Goal: Transaction & Acquisition: Purchase product/service

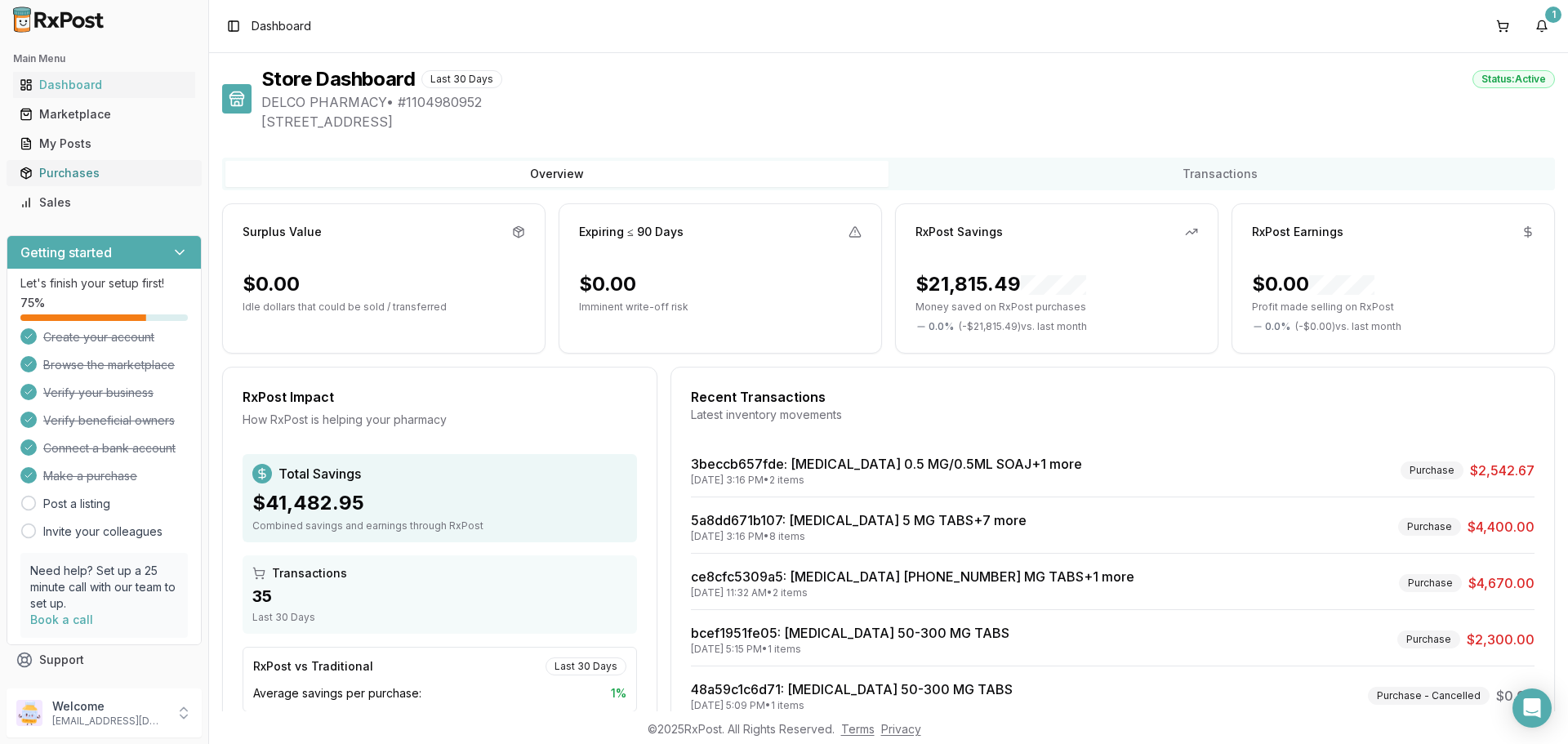
click at [81, 170] on div "Purchases" at bounding box center [103, 173] width 169 height 17
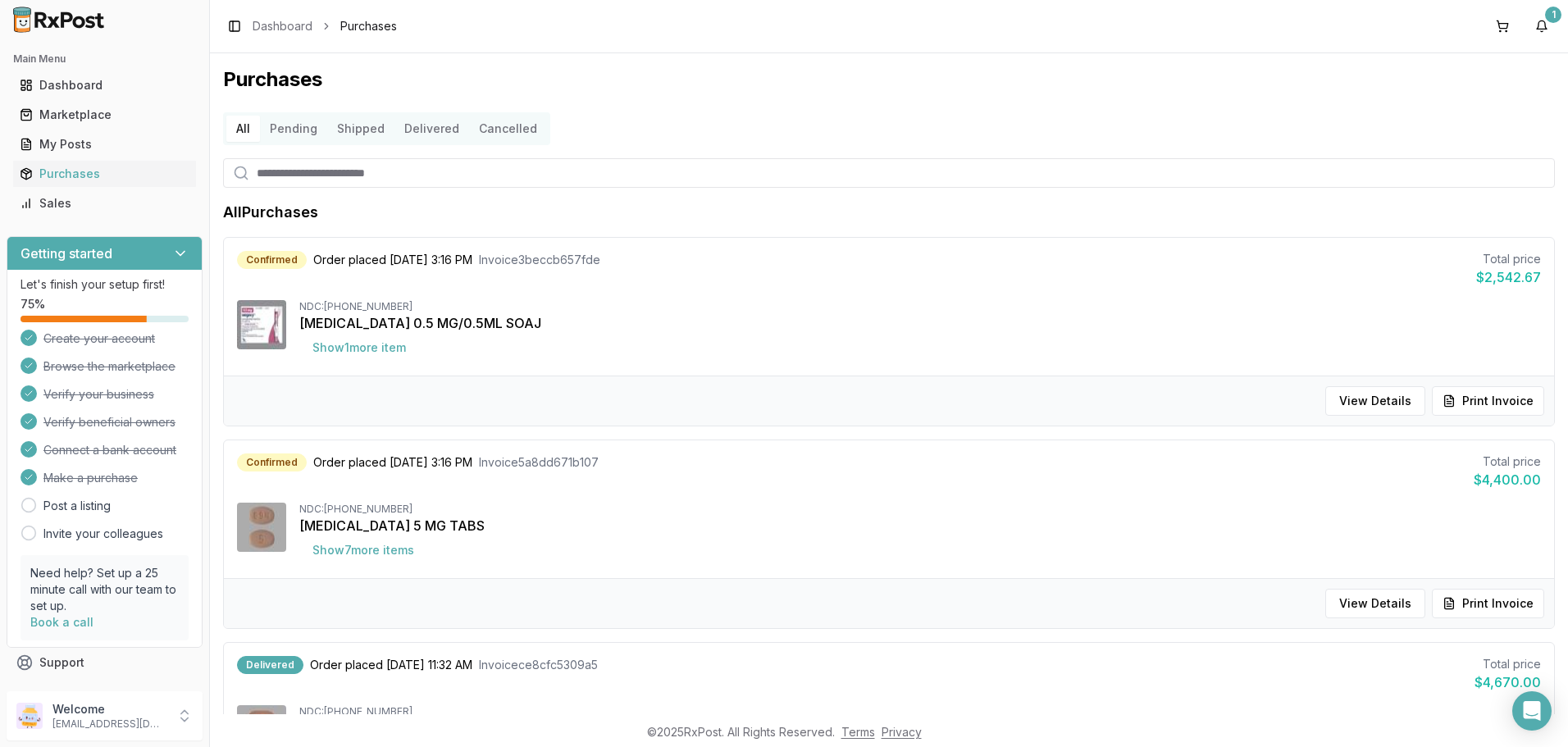
click at [420, 126] on button "Delivered" at bounding box center [431, 129] width 75 height 26
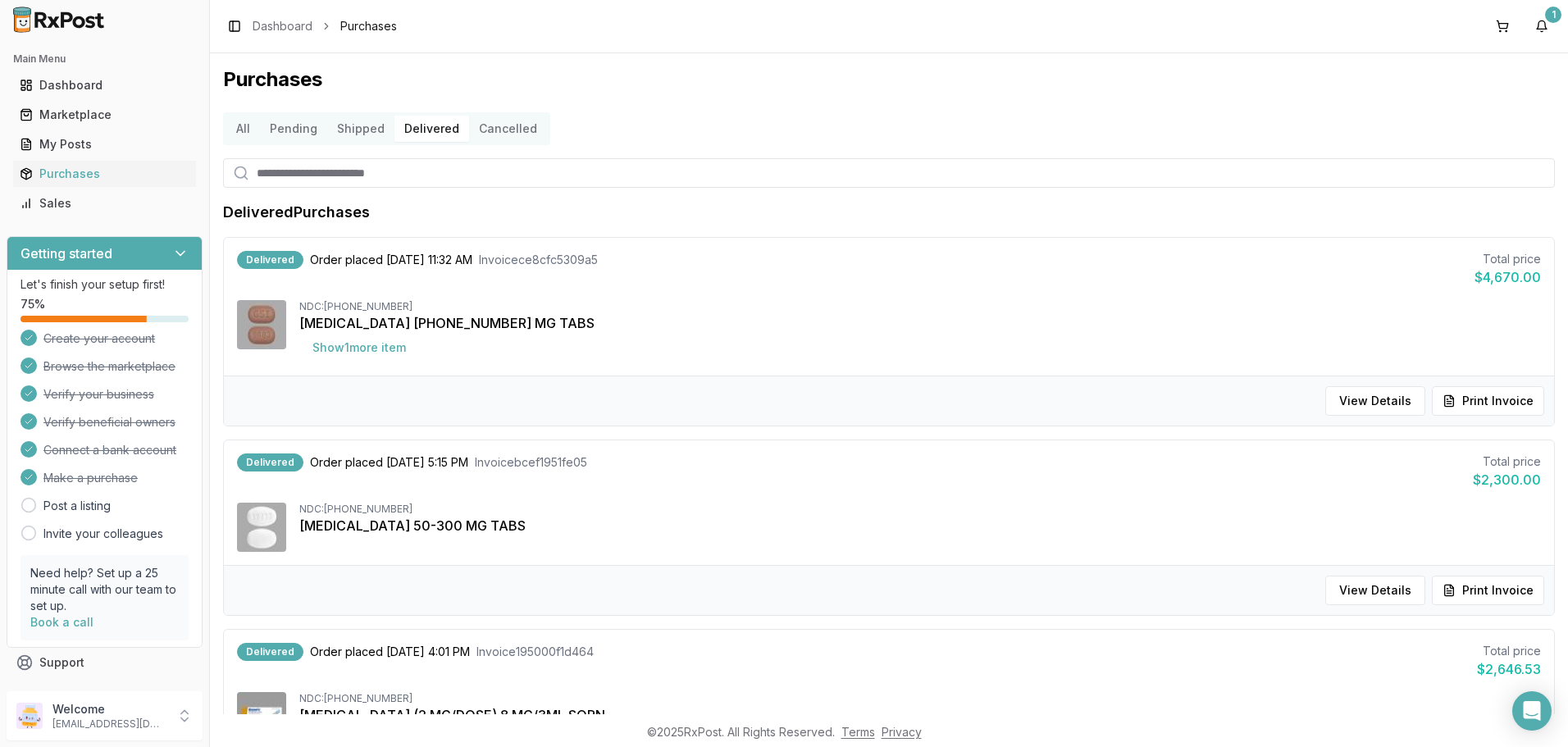
click at [235, 132] on button "All" at bounding box center [243, 129] width 33 height 26
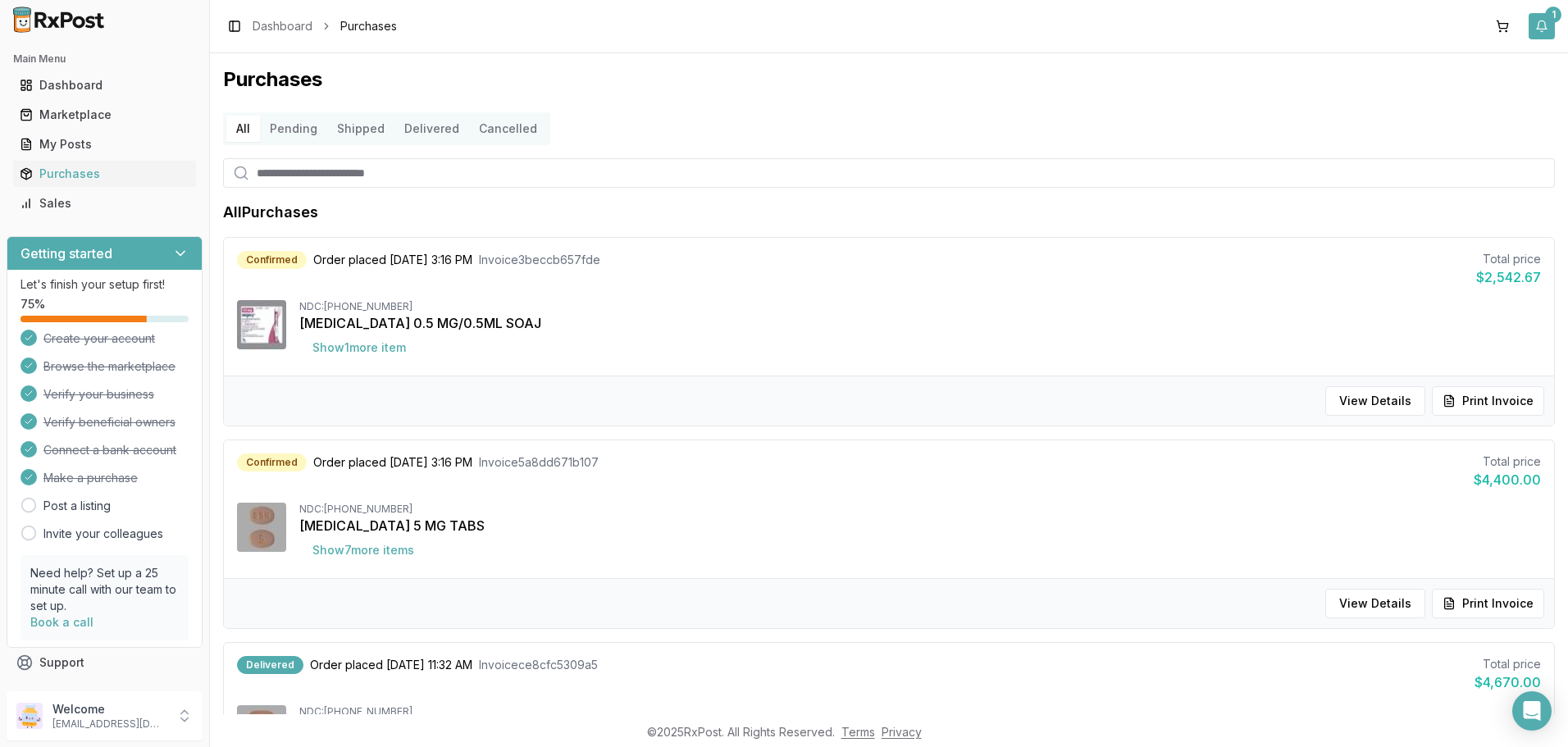
click at [1542, 32] on button "1" at bounding box center [1542, 26] width 26 height 26
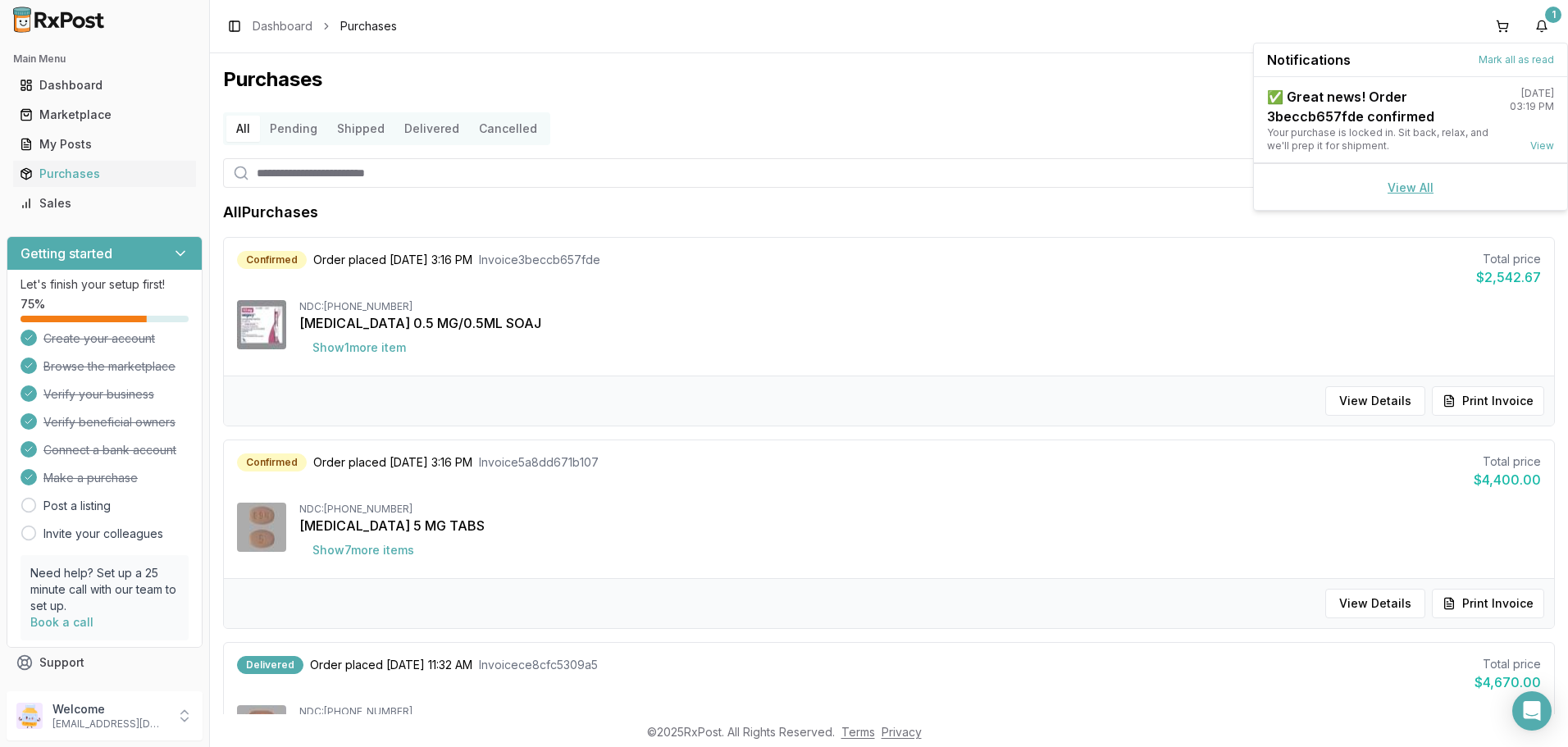
click at [1417, 187] on link "View All" at bounding box center [1410, 188] width 46 height 14
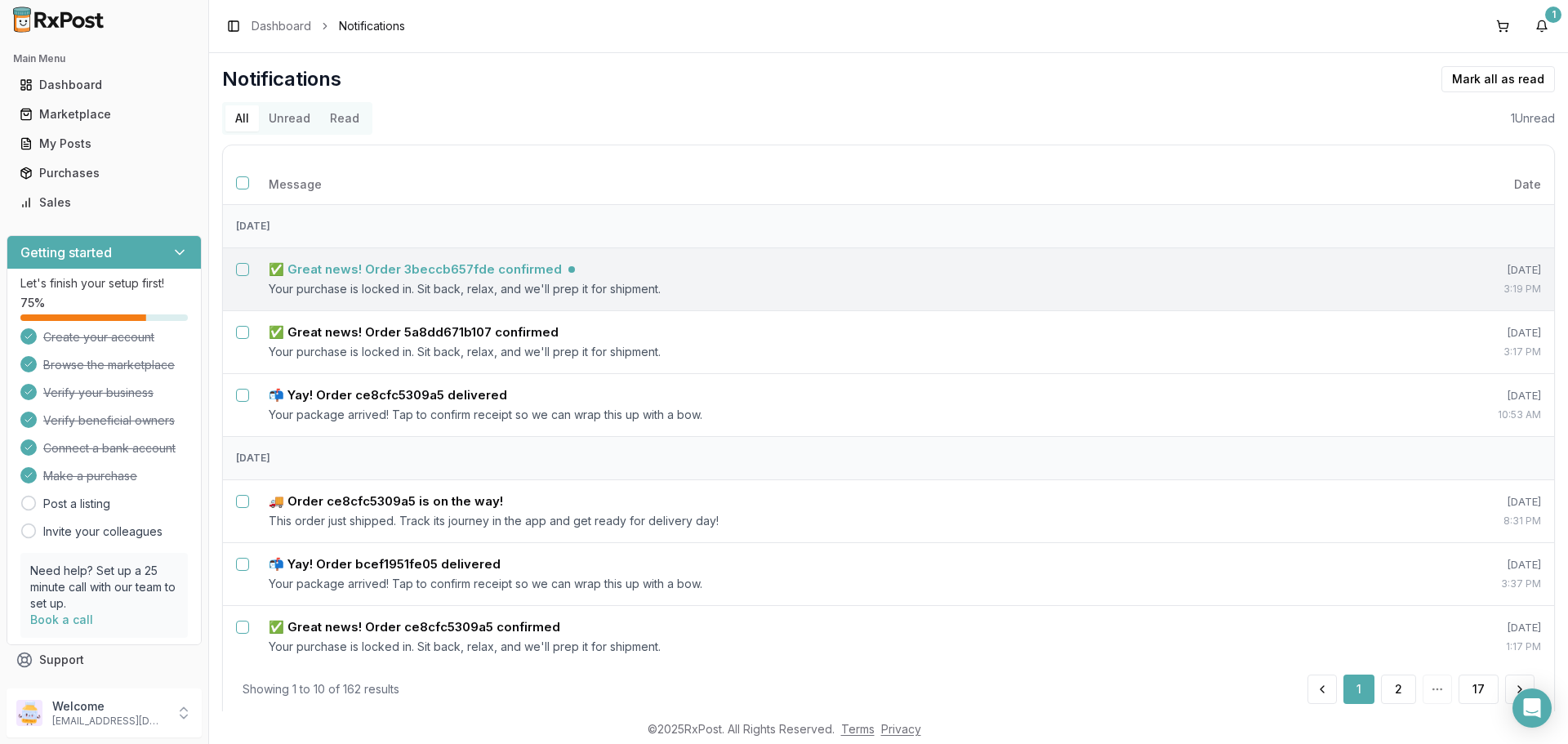
click at [515, 269] on h5 "✅ Great news! Order 3beccb657fde confirmed" at bounding box center [414, 269] width 293 height 17
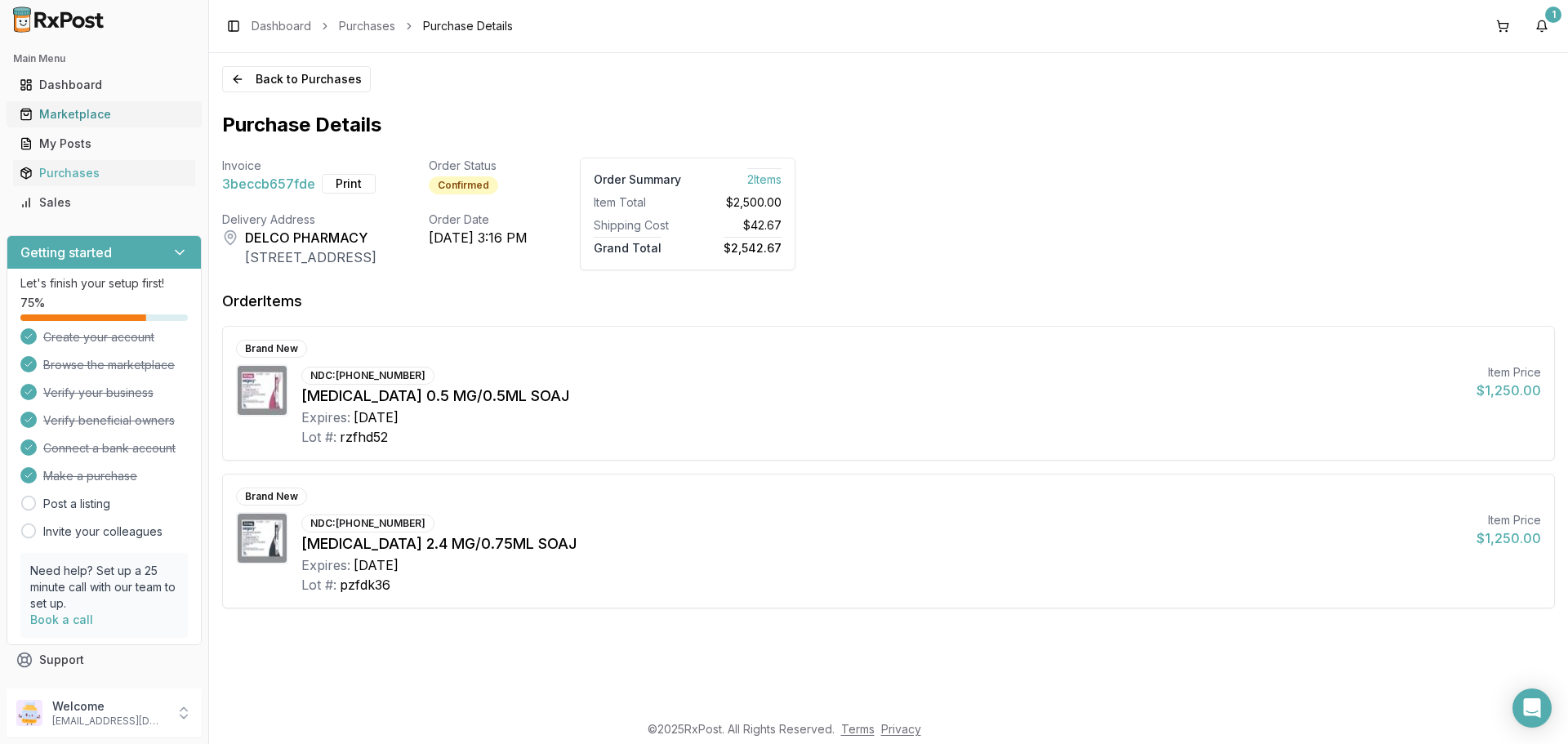
click at [117, 121] on div "Marketplace" at bounding box center [103, 114] width 169 height 17
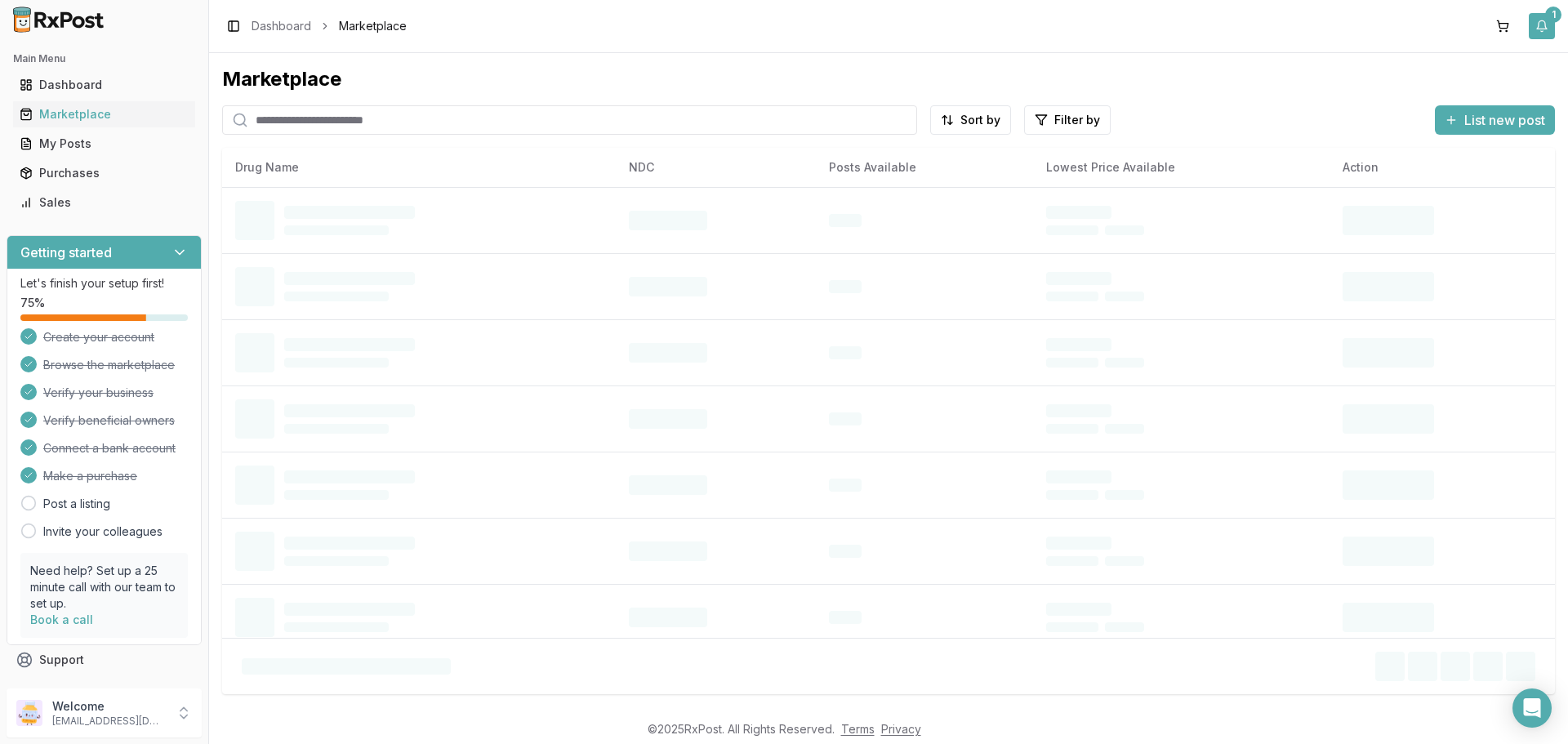
click at [1538, 27] on button "1" at bounding box center [1542, 26] width 26 height 26
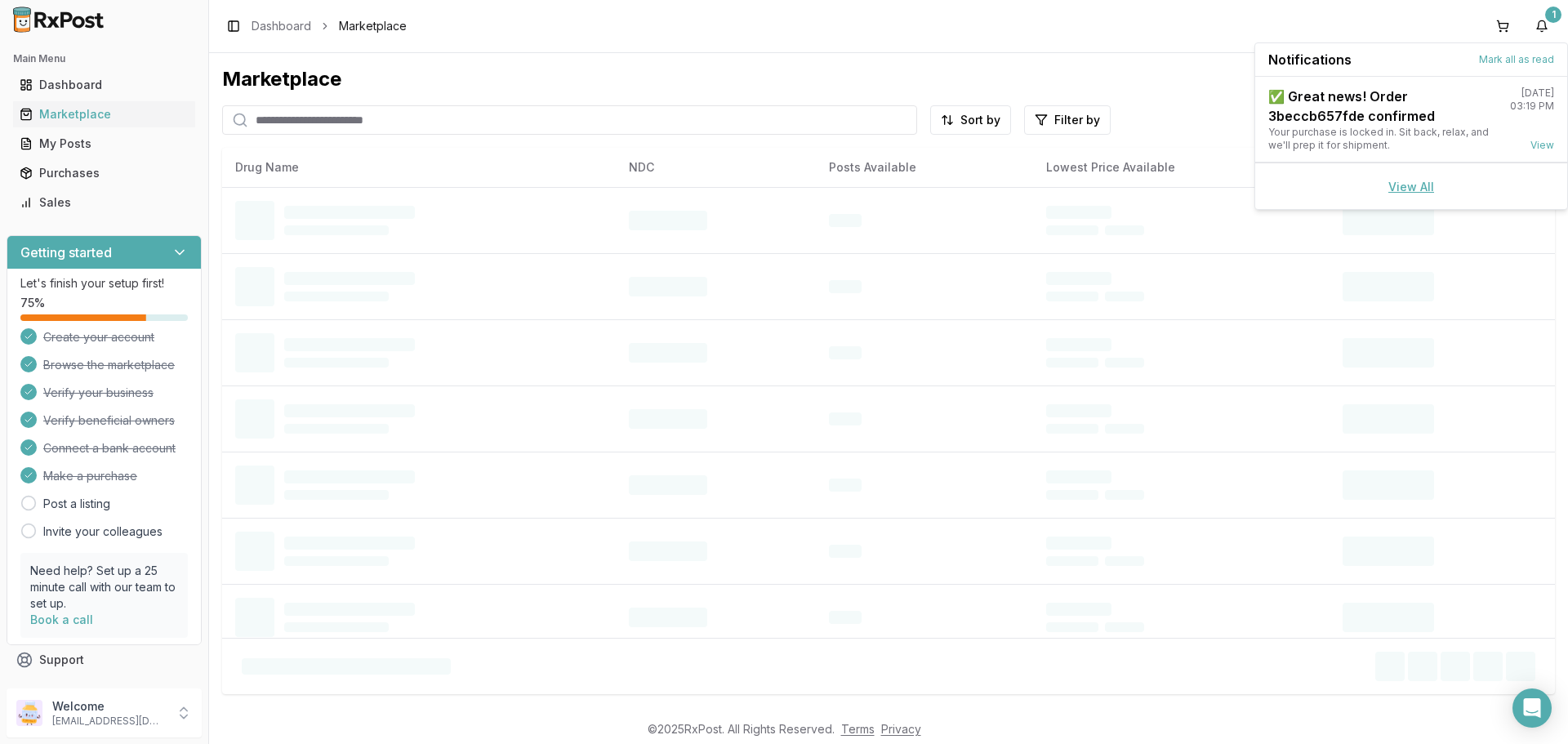
click at [1402, 187] on link "View All" at bounding box center [1412, 187] width 45 height 14
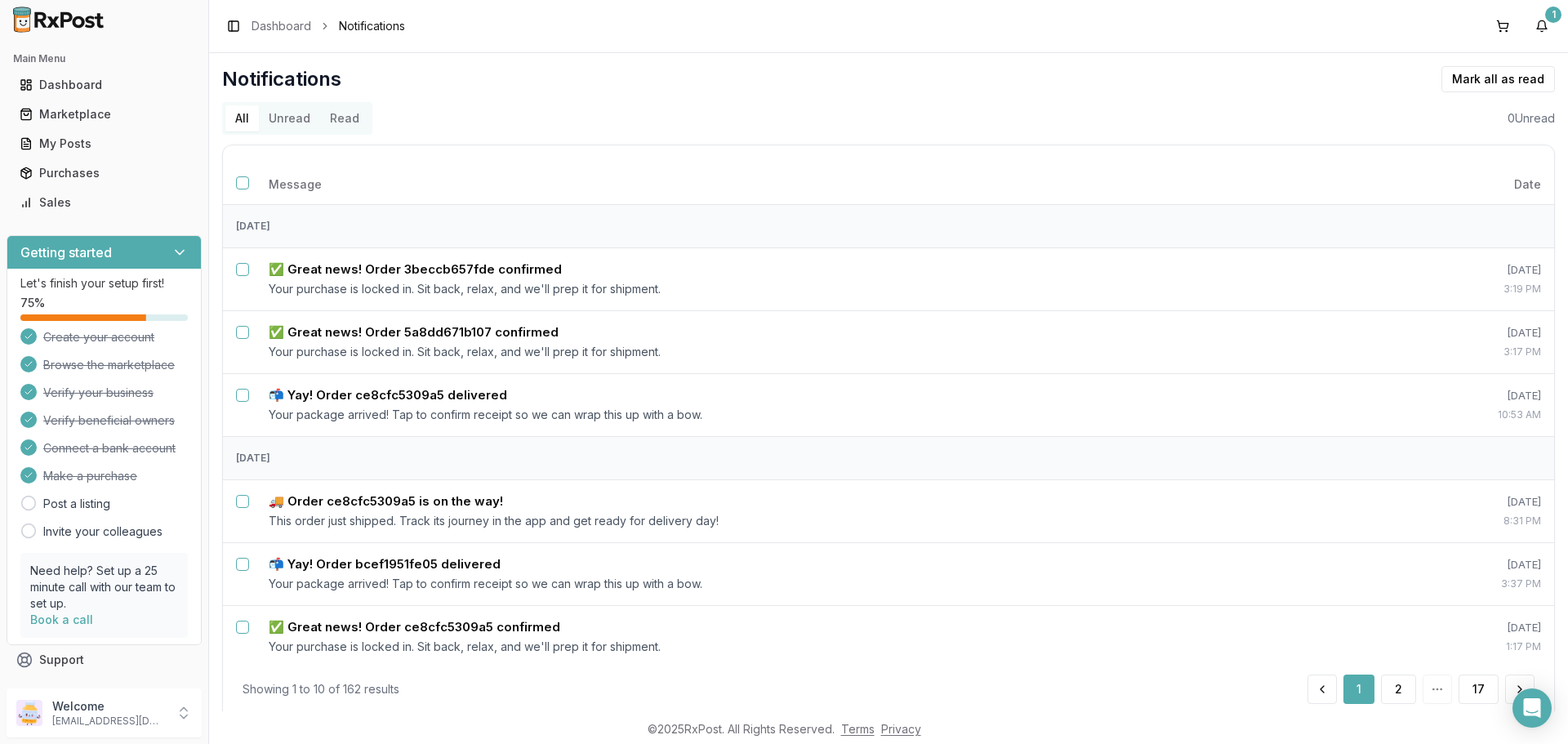
click at [290, 121] on button "Unread" at bounding box center [289, 119] width 61 height 26
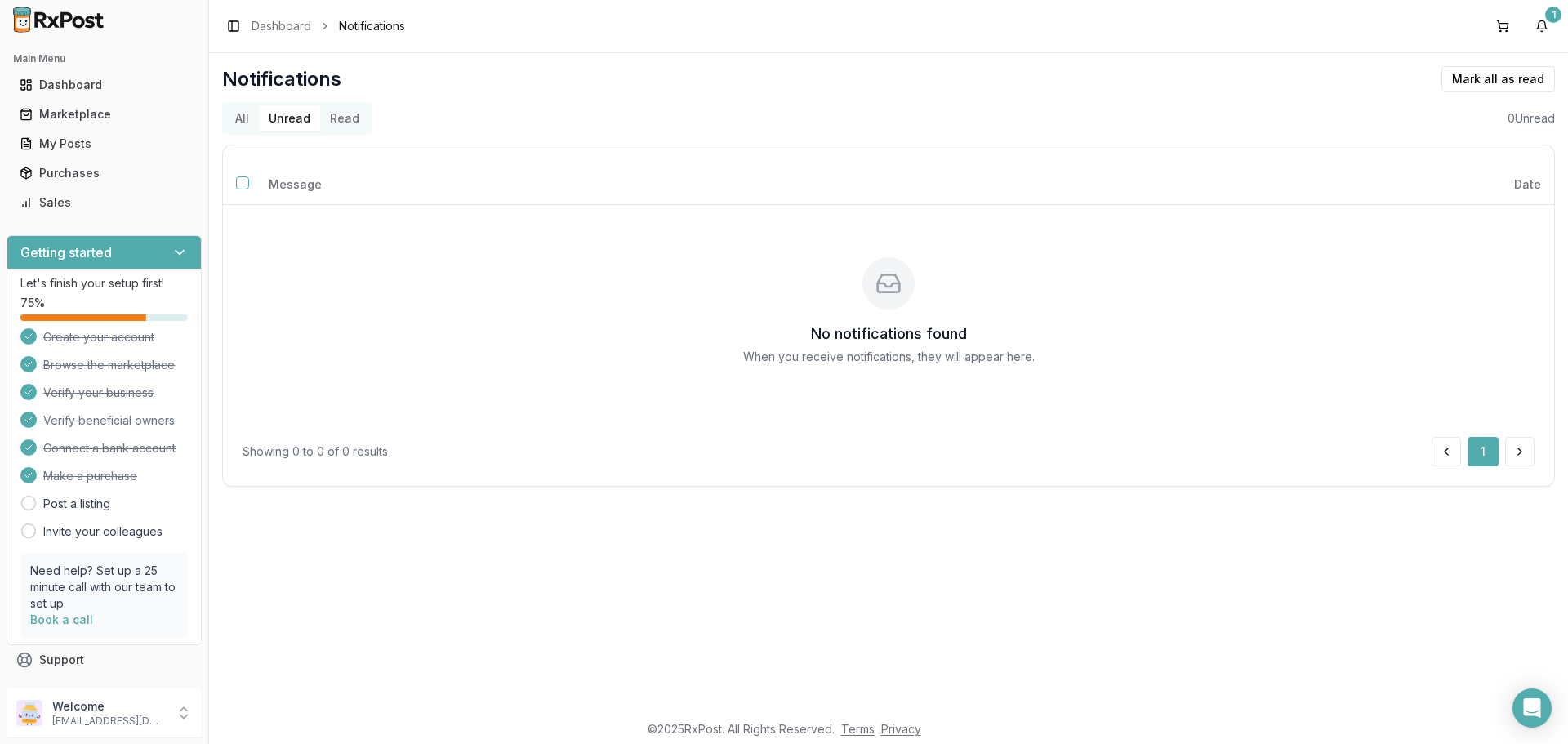
click at [243, 110] on button "All" at bounding box center [242, 119] width 33 height 26
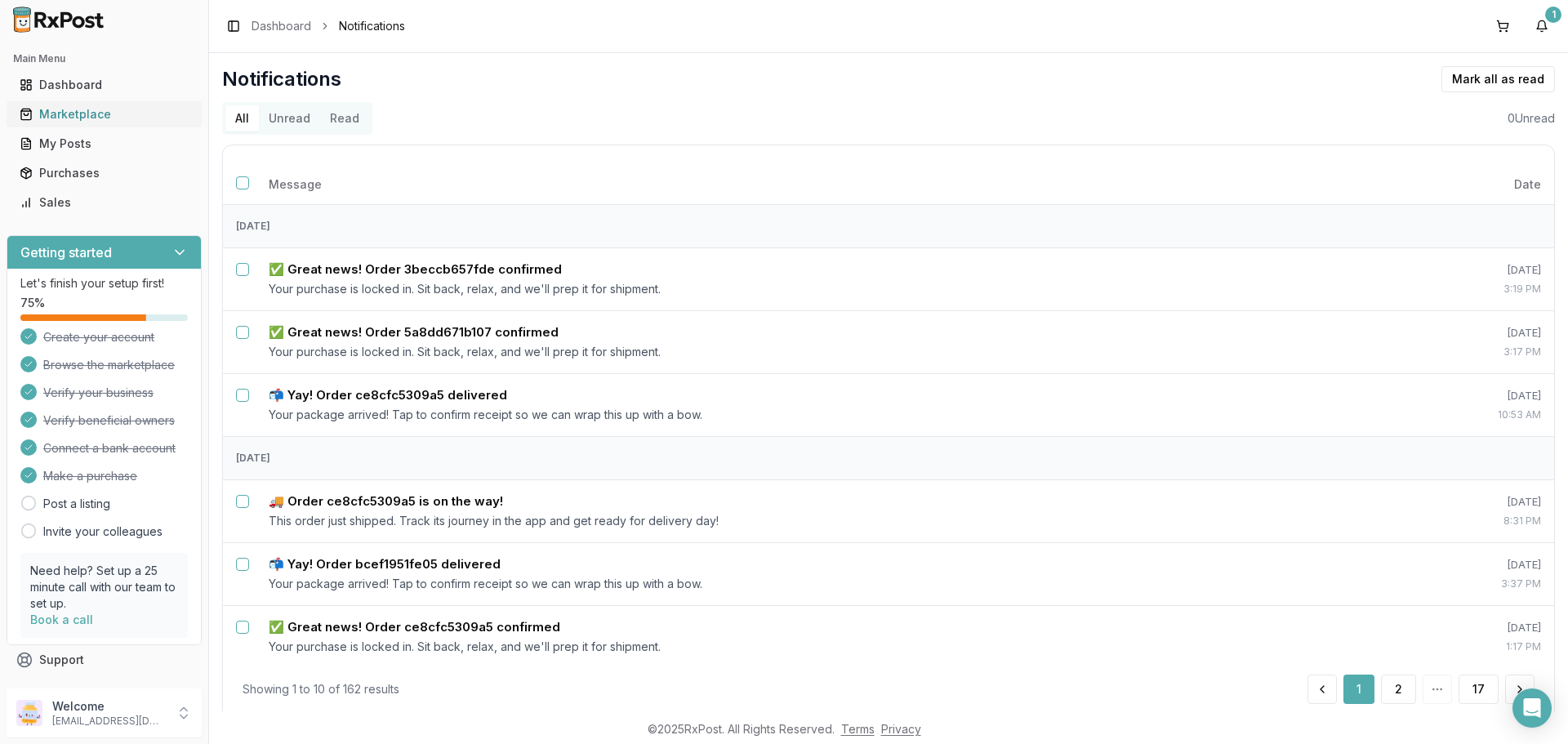
click at [99, 111] on div "Marketplace" at bounding box center [103, 114] width 169 height 17
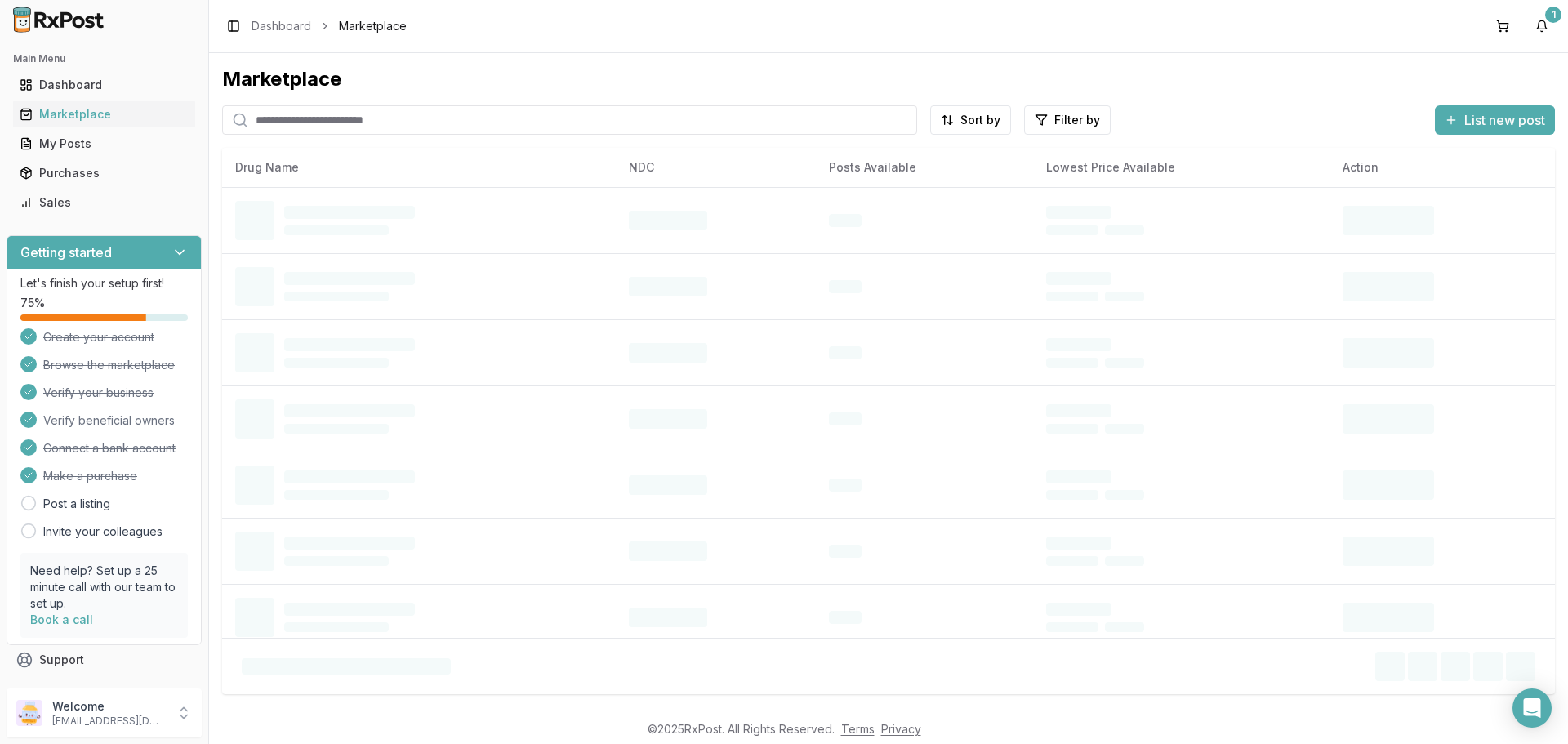
click at [322, 122] on input "search" at bounding box center [569, 121] width 695 height 30
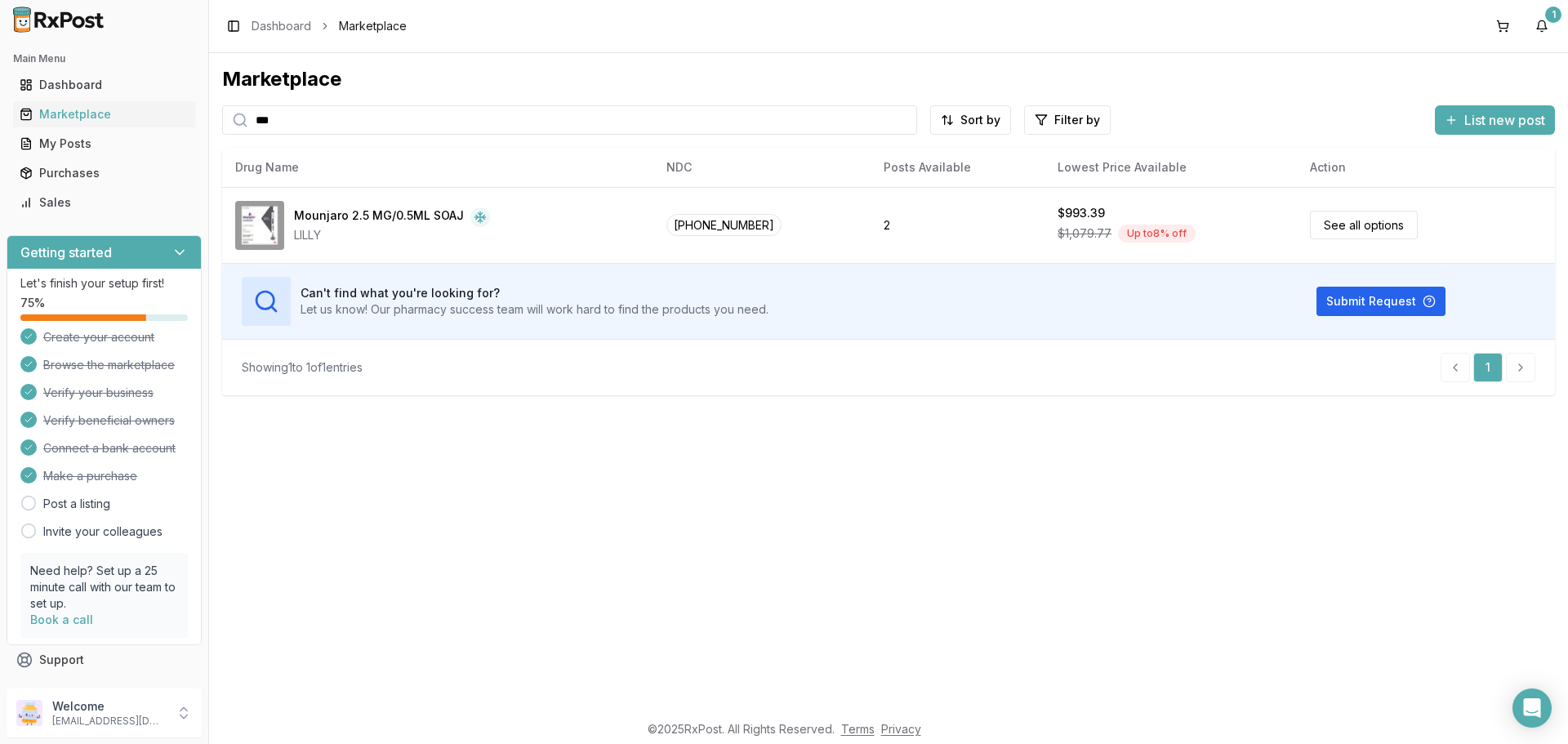
drag, startPoint x: 260, startPoint y: 122, endPoint x: 0, endPoint y: 133, distance: 260.2
click at [0, 125] on div "Main Menu Dashboard Marketplace My Posts Purchases Sales Getting started Let's …" at bounding box center [784, 372] width 1568 height 744
type input "*******"
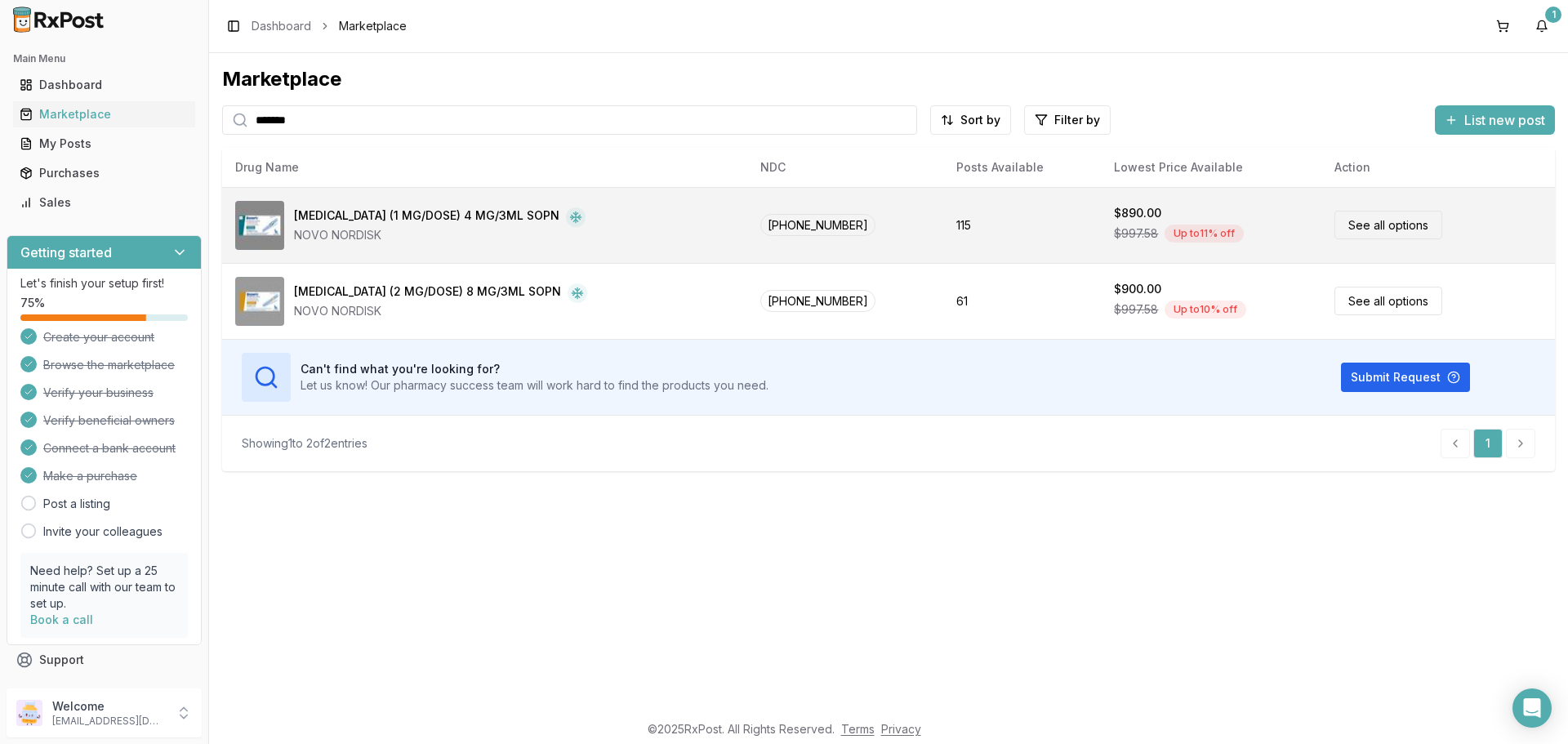
click at [1350, 231] on link "See all options" at bounding box center [1388, 225] width 108 height 29
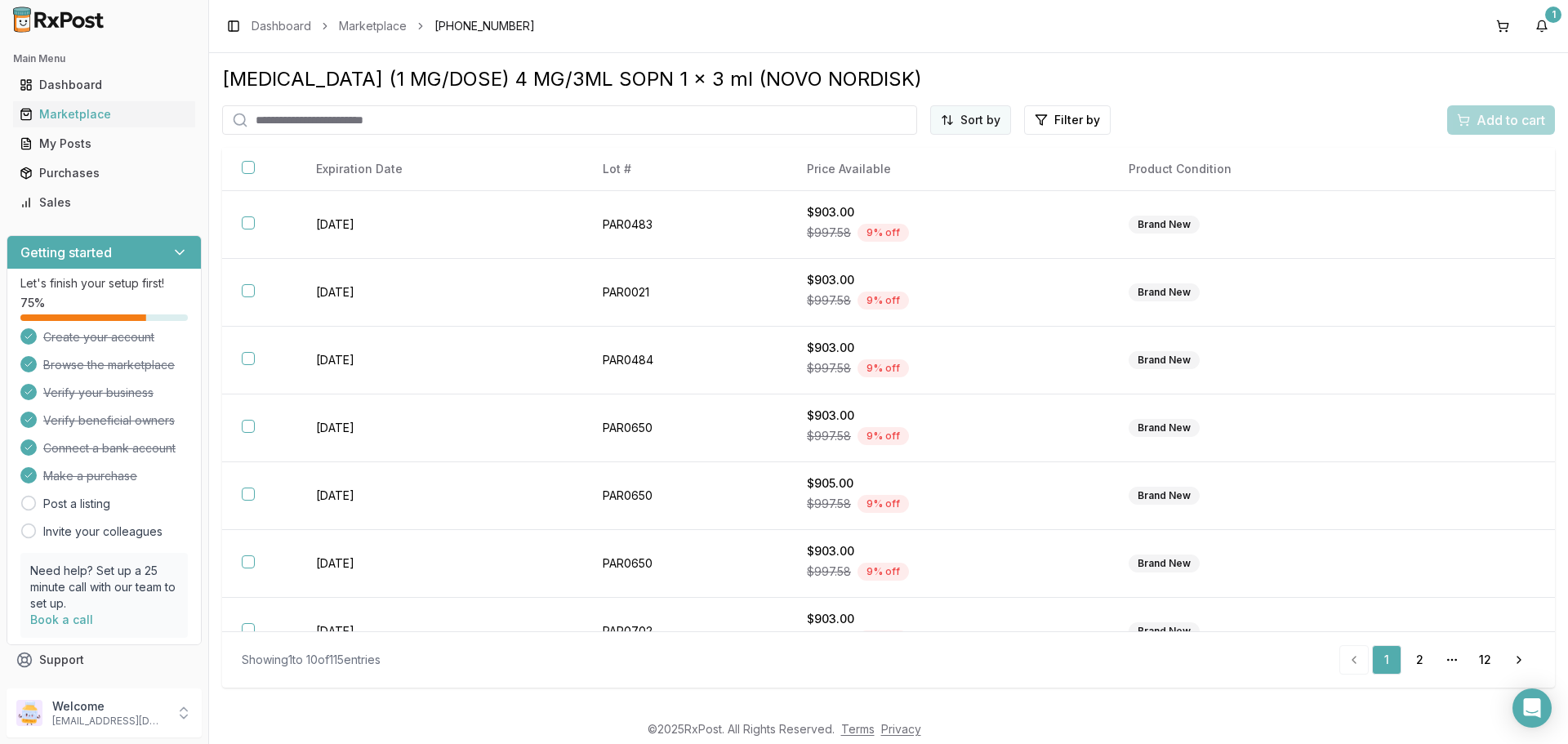
click at [984, 126] on html "Main Menu Dashboard Marketplace My Posts Purchases Sales Getting started Let's …" at bounding box center [784, 372] width 1568 height 744
click at [898, 182] on div "Price (Low to High)" at bounding box center [931, 181] width 156 height 26
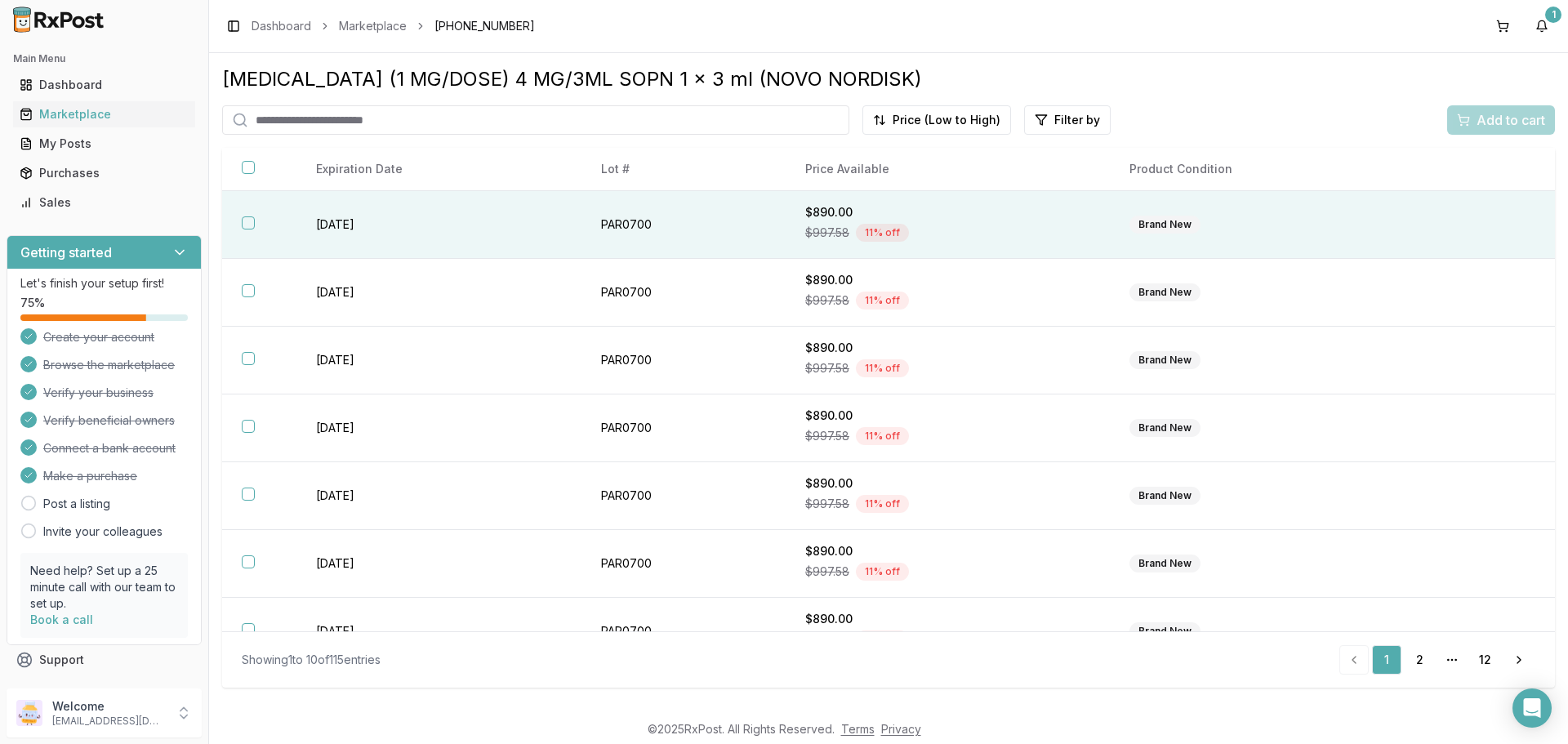
click at [247, 223] on button "button" at bounding box center [248, 223] width 13 height 13
click at [1513, 131] on button "Add to cart" at bounding box center [1501, 121] width 108 height 30
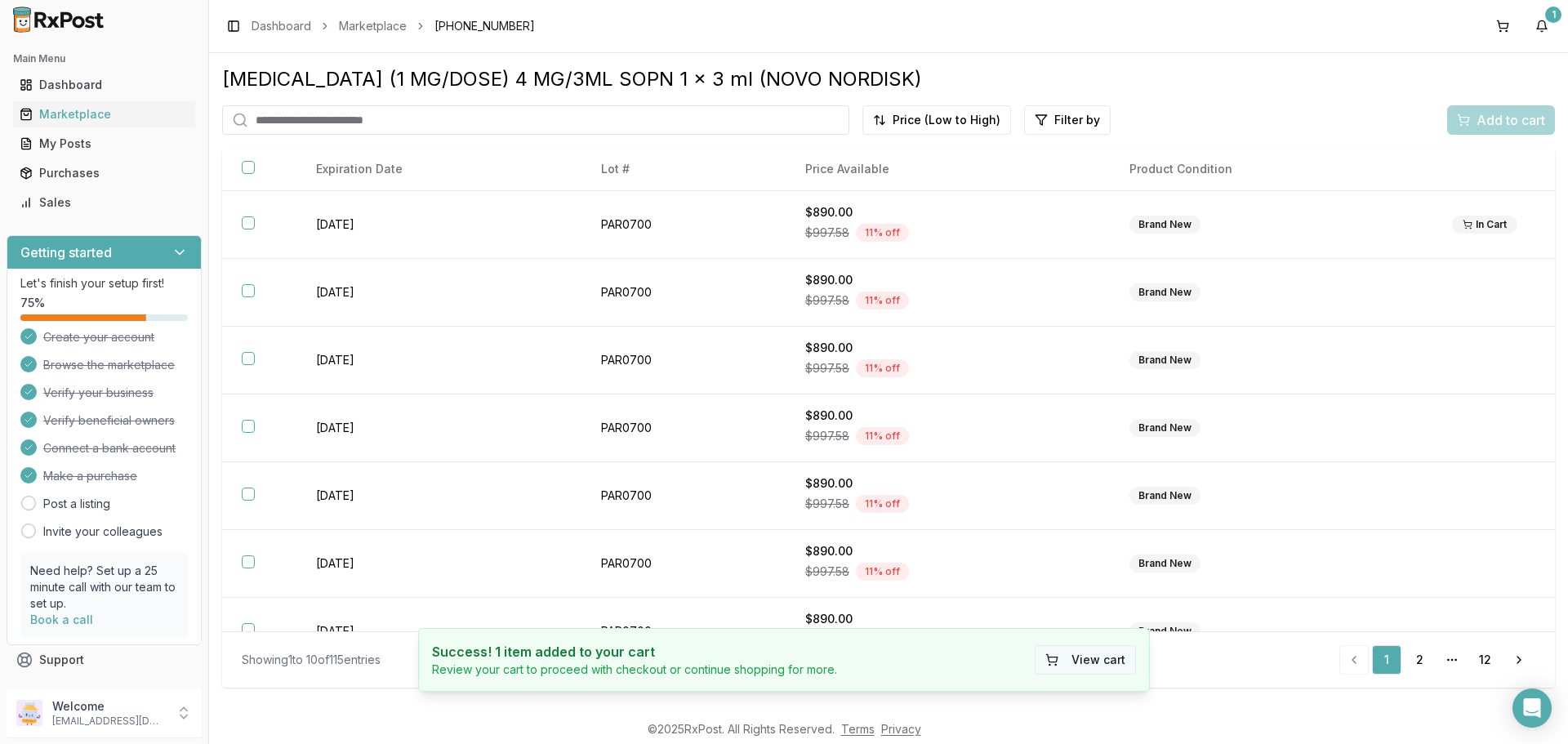
click at [1083, 659] on button "View cart" at bounding box center [1086, 660] width 101 height 30
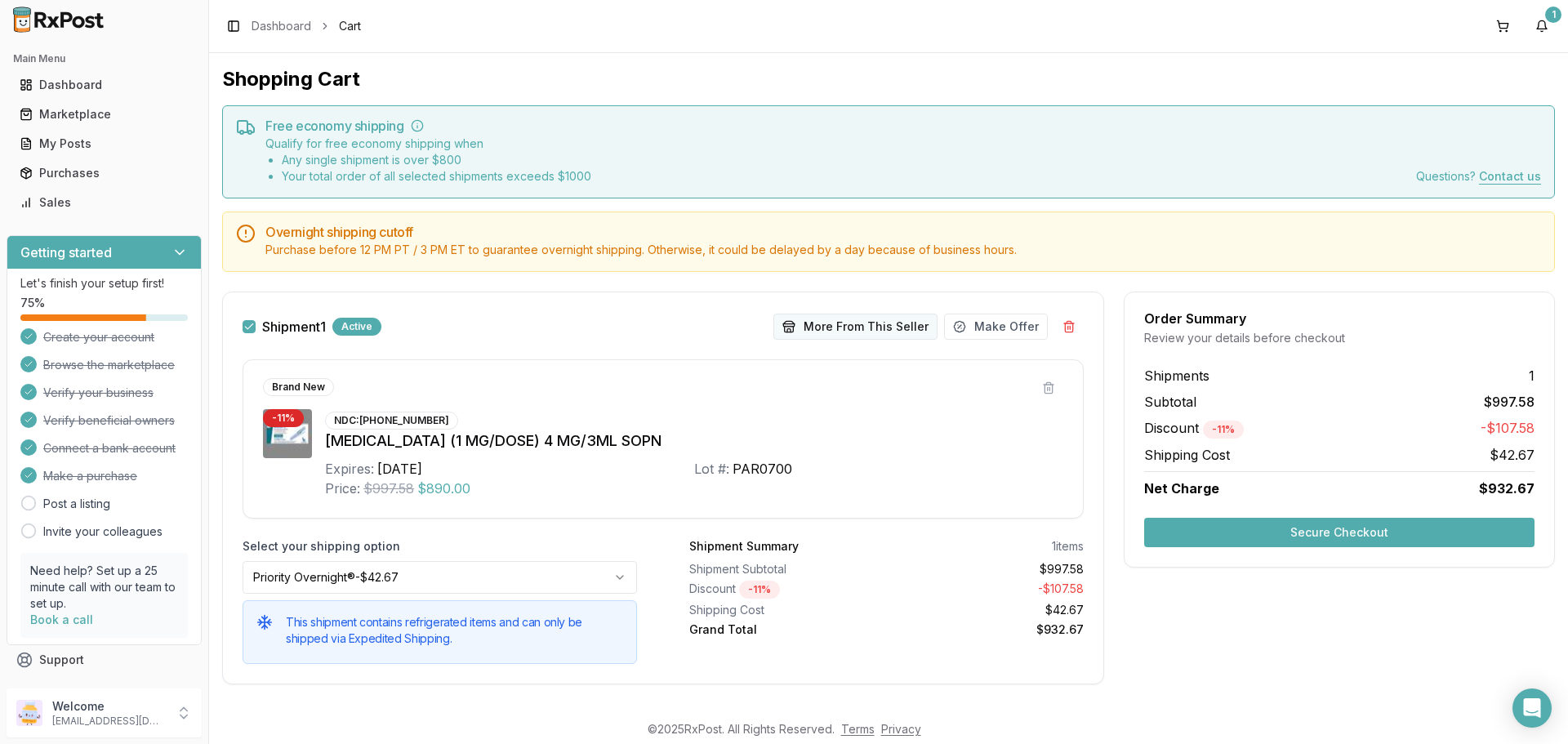
click at [878, 325] on button "More From This Seller" at bounding box center [856, 327] width 164 height 26
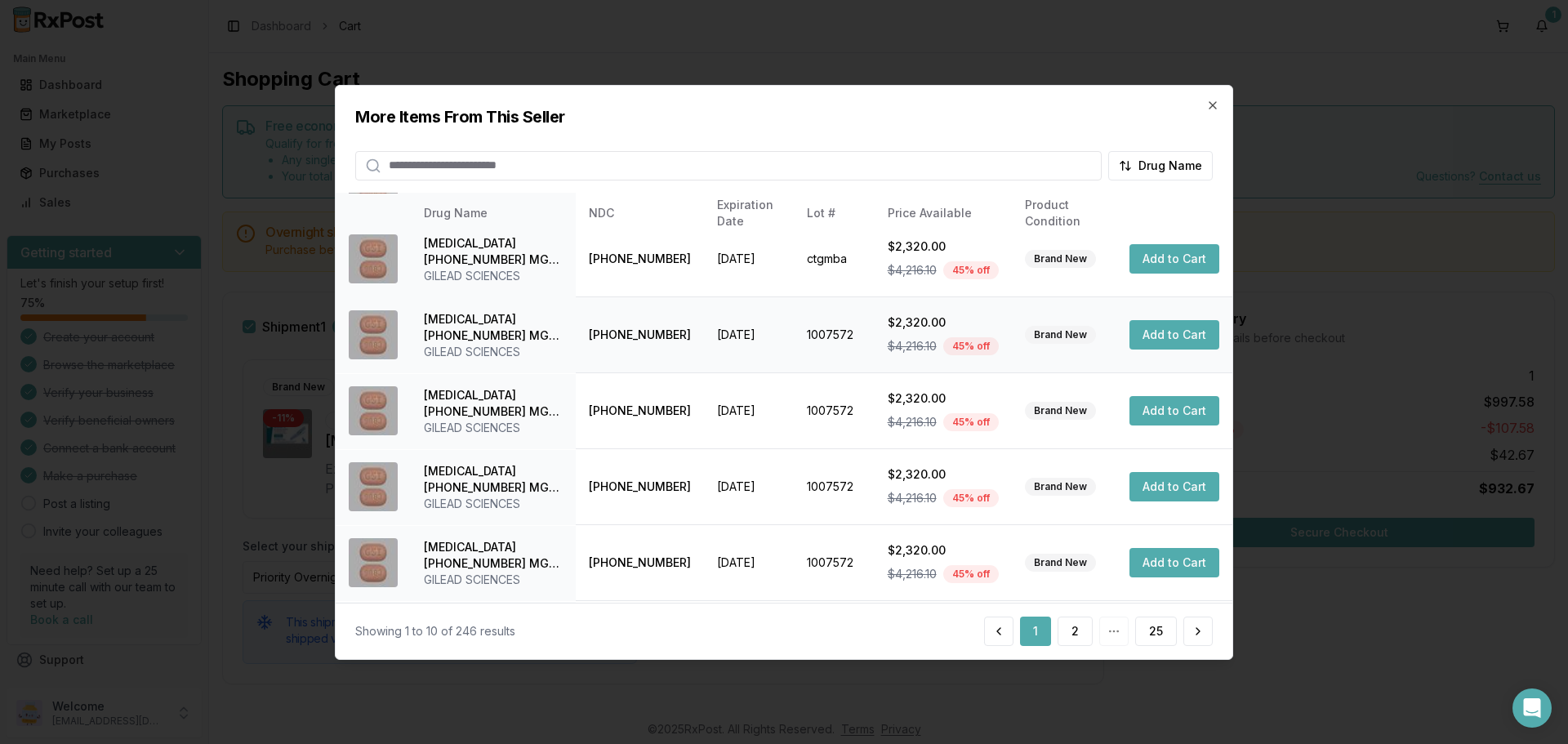
scroll to position [245, 0]
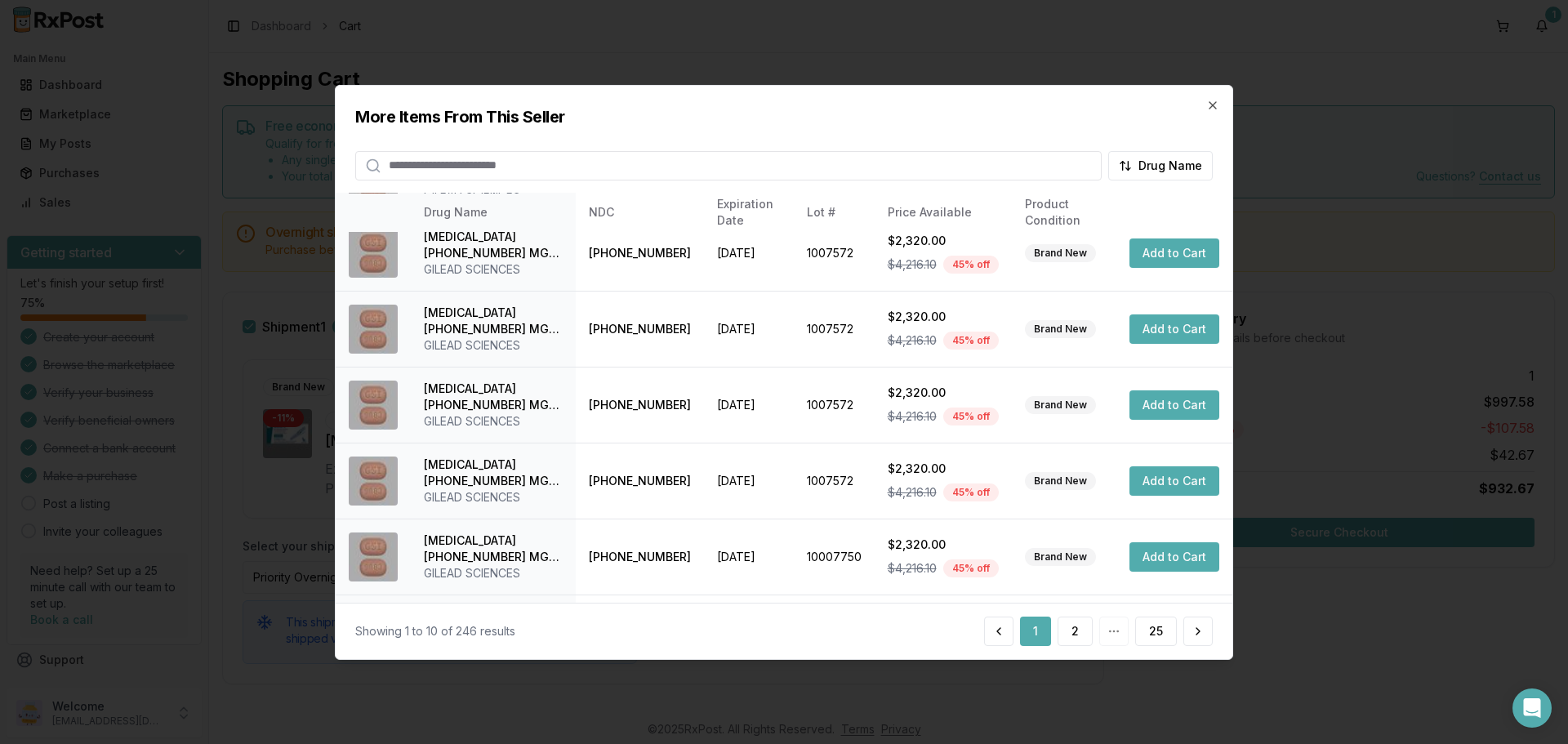
click at [539, 170] on input "search" at bounding box center [728, 165] width 746 height 30
type input "*****"
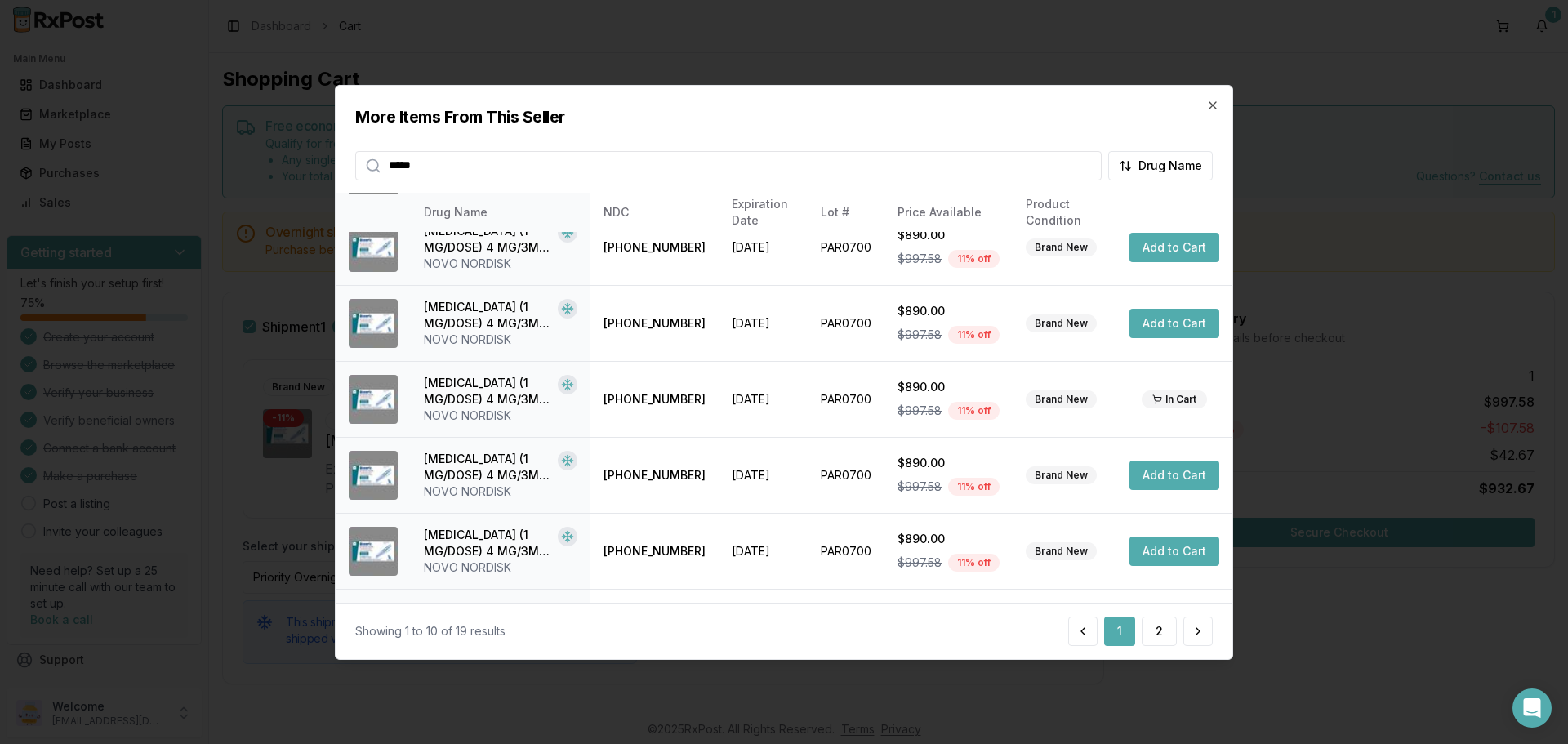
scroll to position [389, 0]
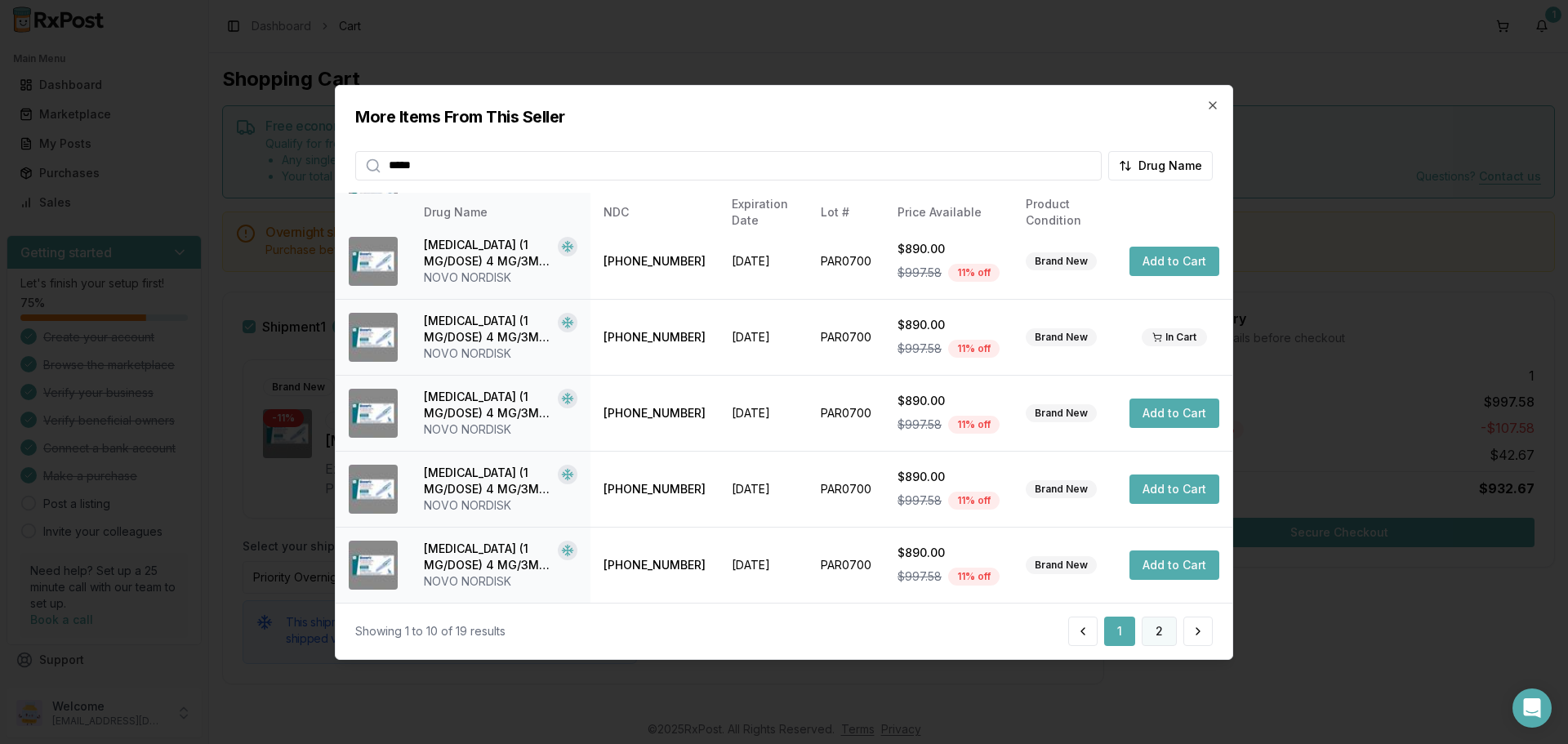
click at [1160, 631] on button "2" at bounding box center [1159, 631] width 35 height 30
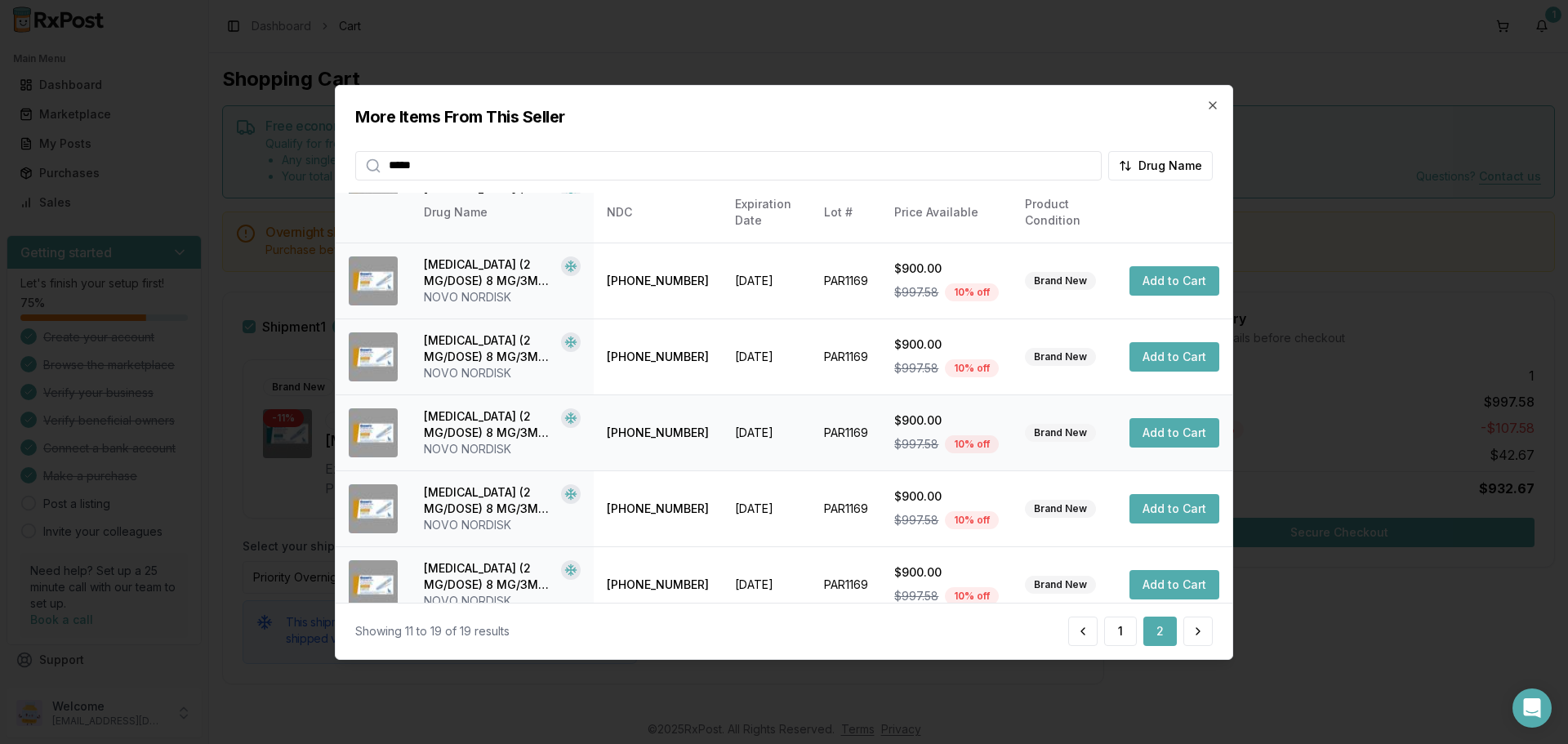
scroll to position [0, 0]
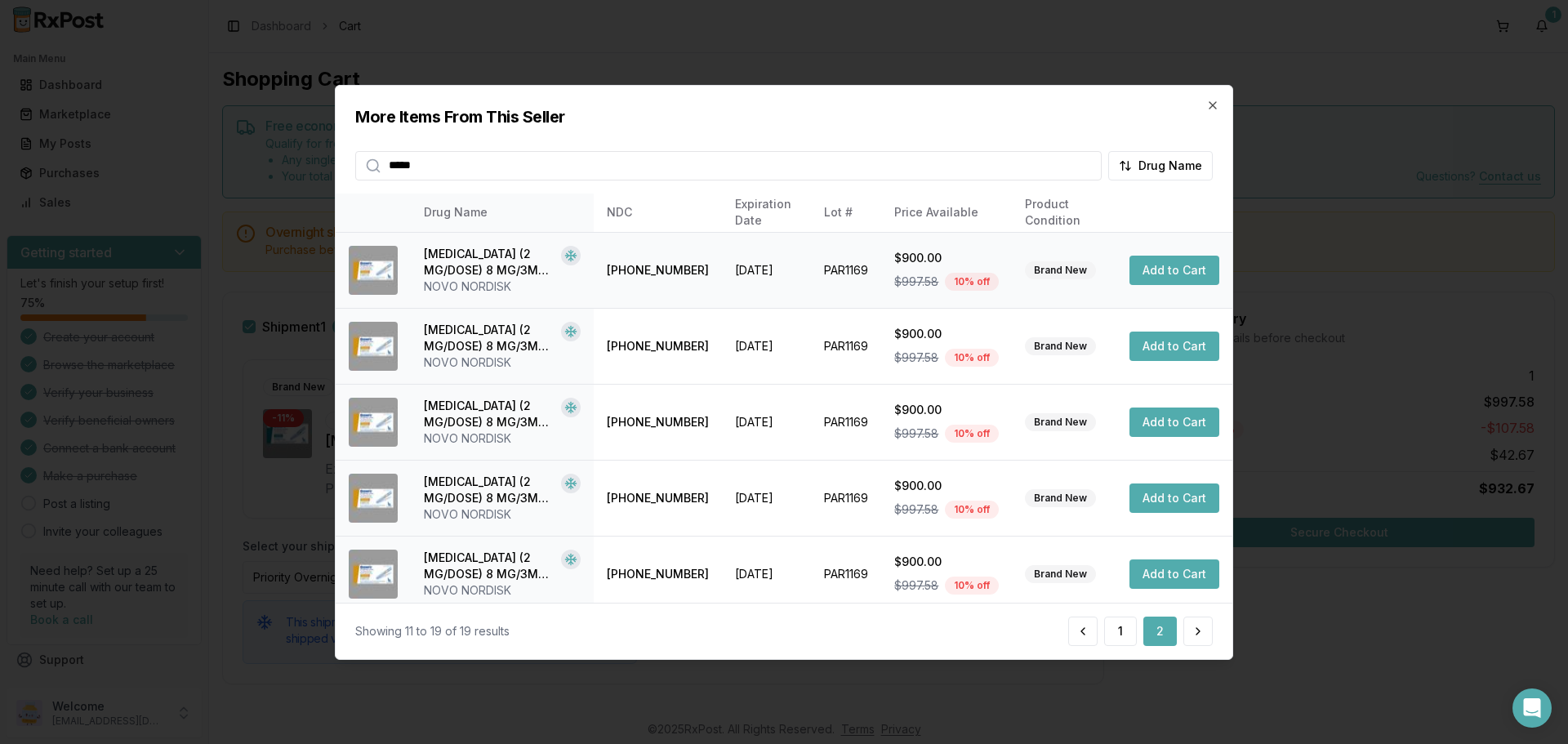
click at [1162, 274] on button "Add to Cart" at bounding box center [1174, 270] width 90 height 30
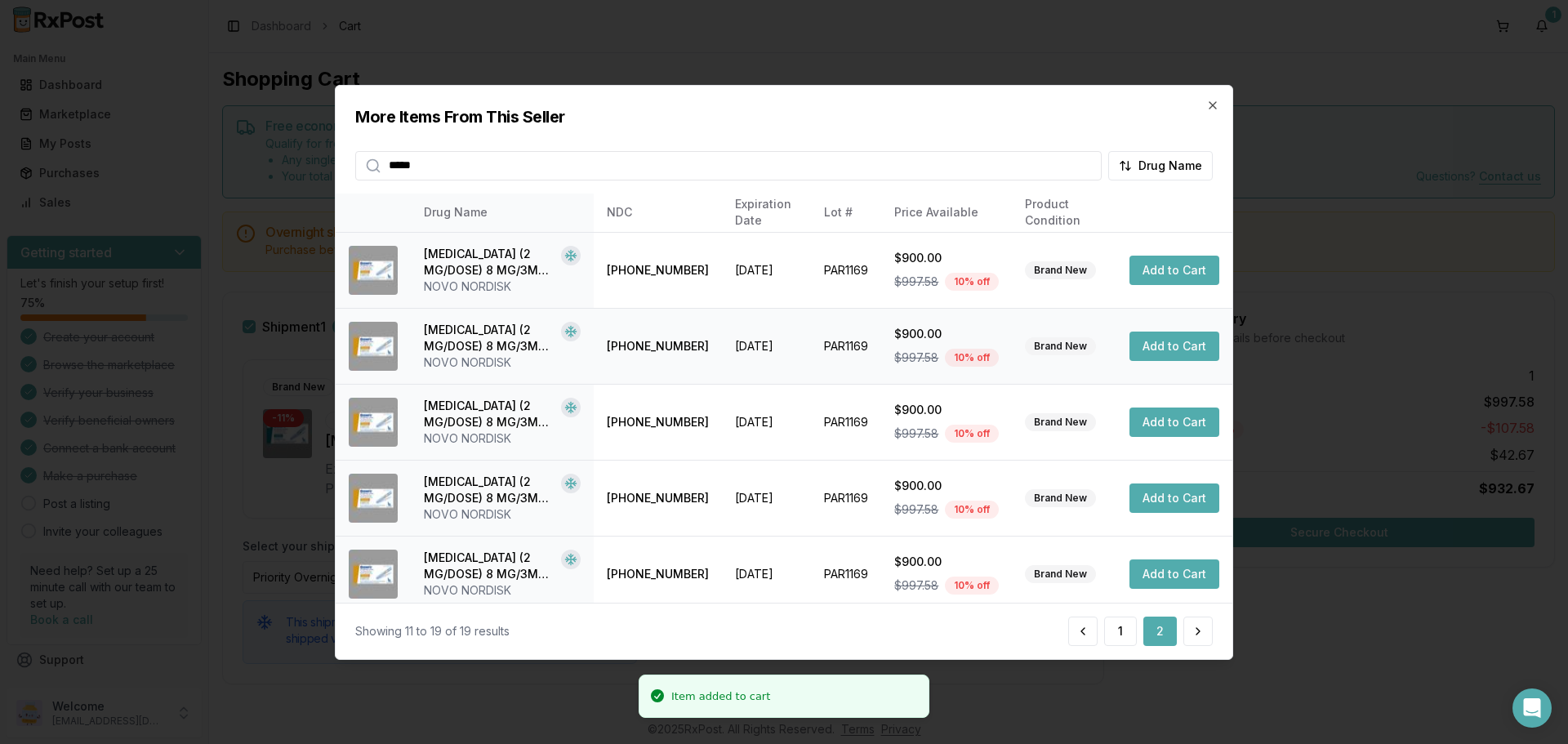
click at [1161, 347] on button "Add to Cart" at bounding box center [1174, 346] width 90 height 30
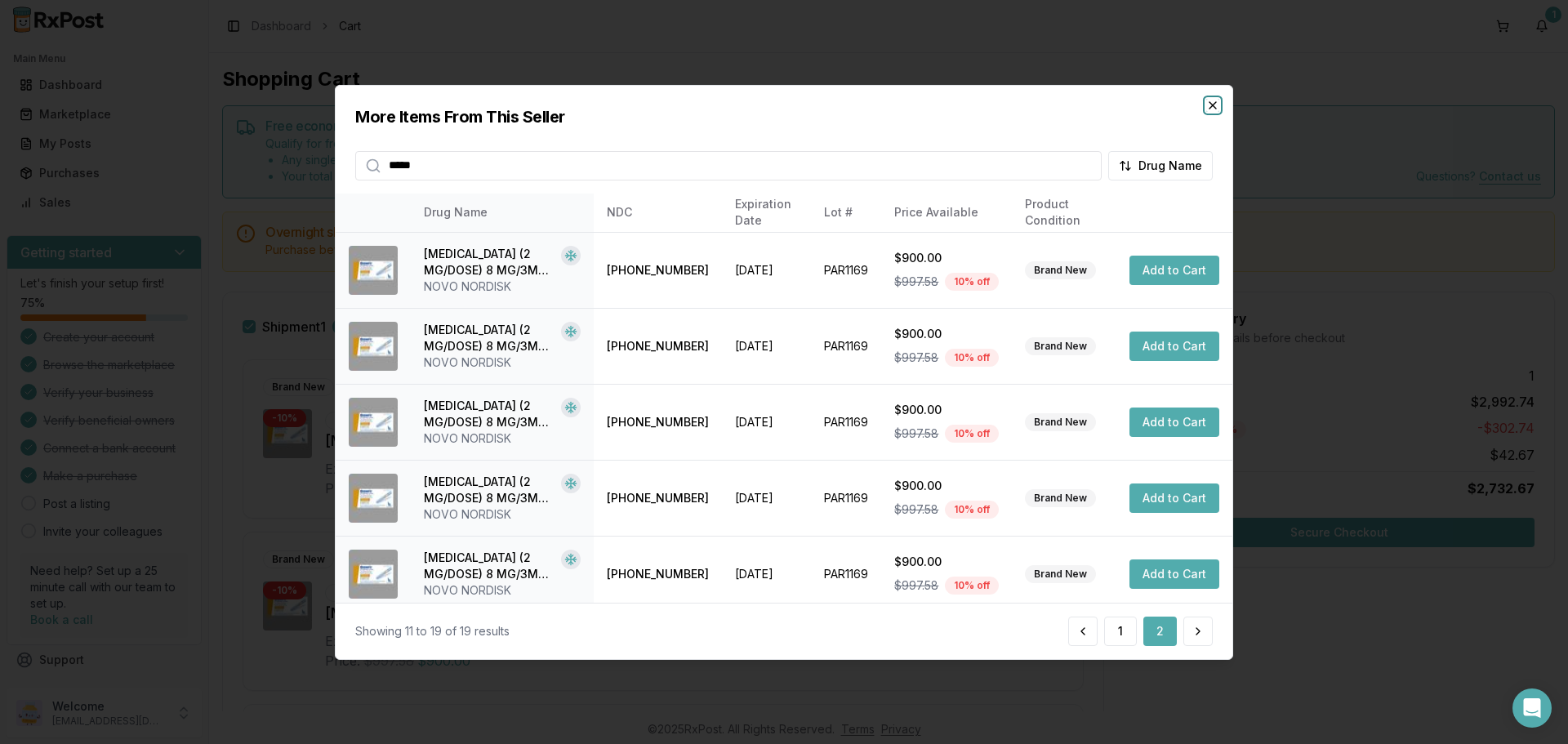
click at [1215, 105] on icon "button" at bounding box center [1212, 104] width 13 height 13
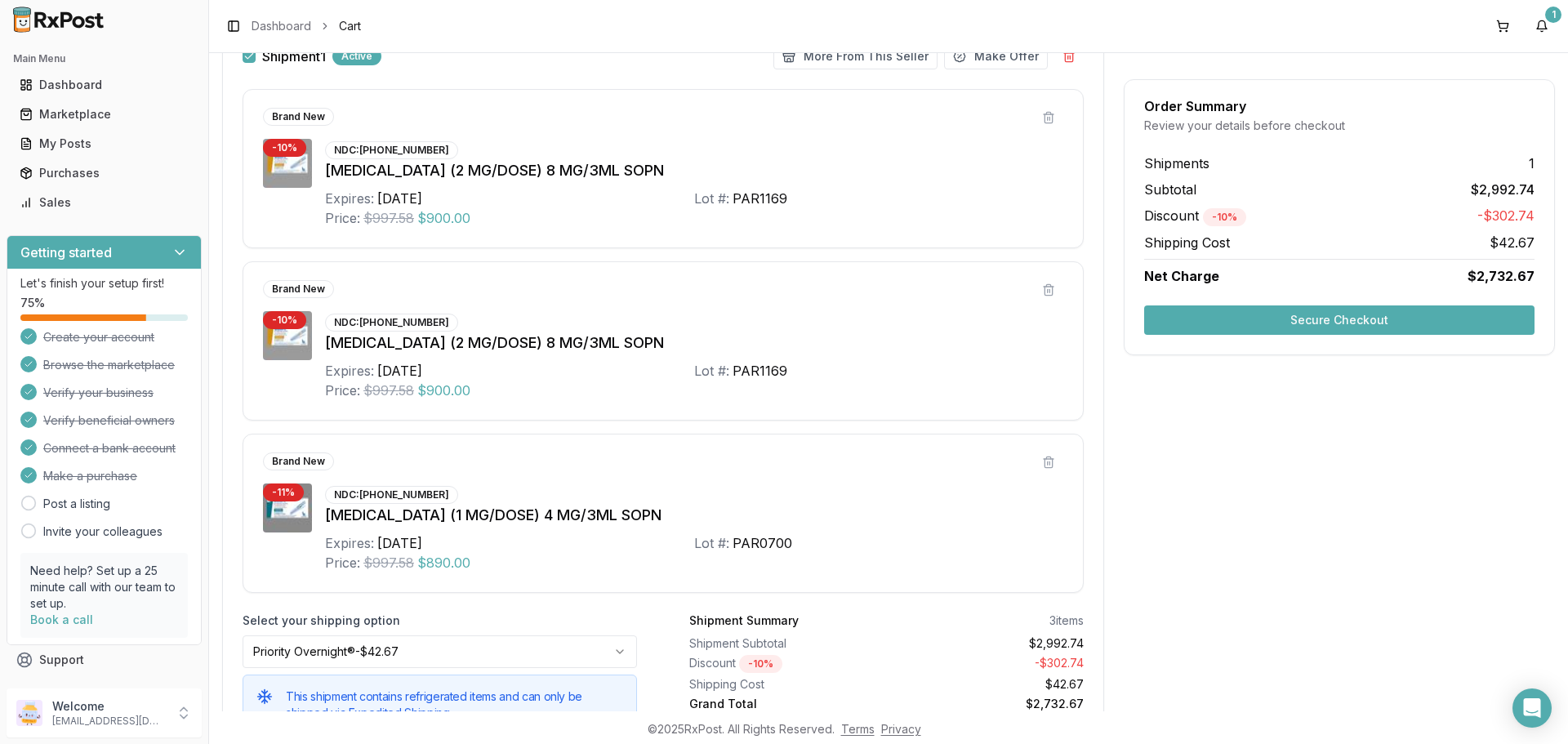
scroll to position [282, 0]
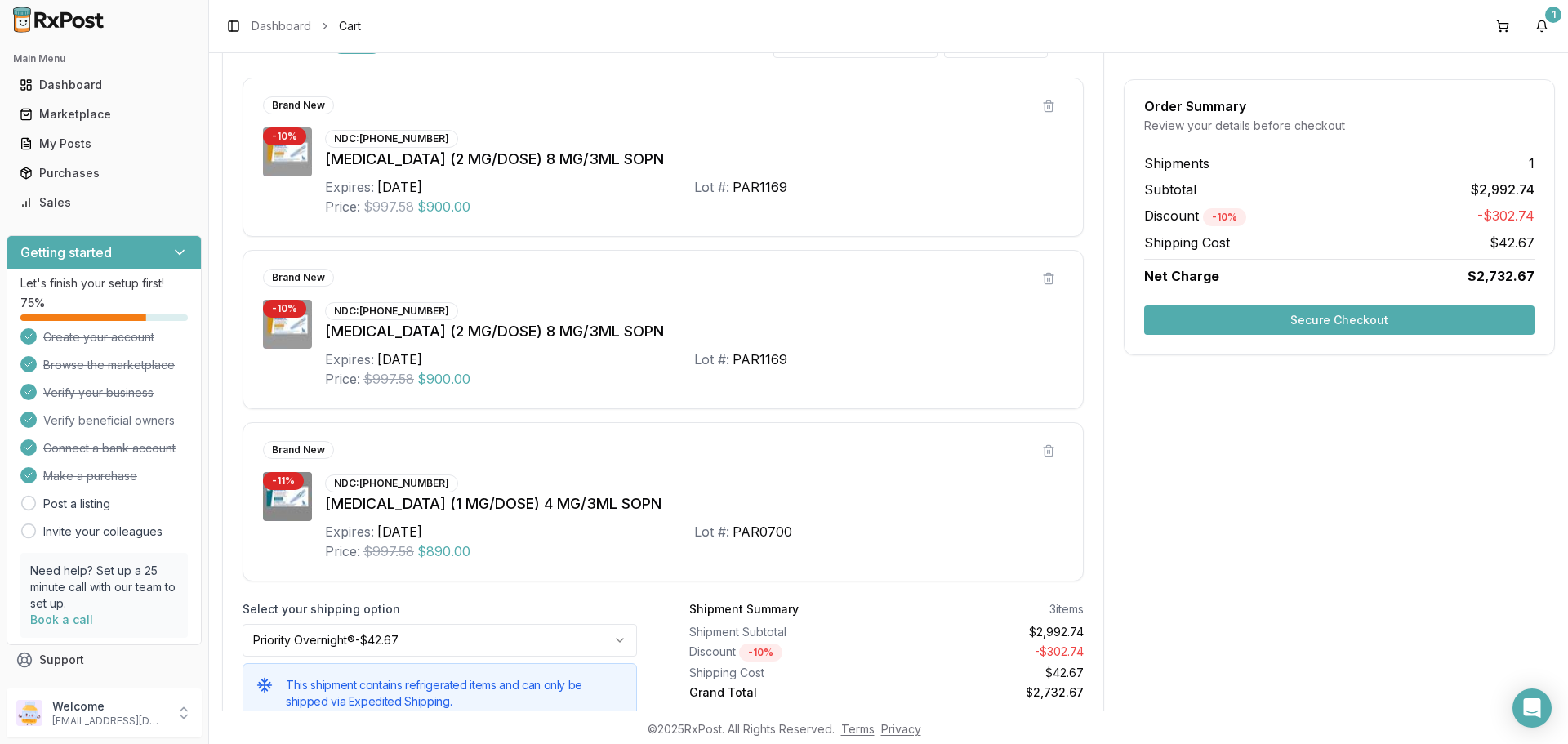
click at [1305, 325] on button "Secure Checkout" at bounding box center [1339, 320] width 391 height 30
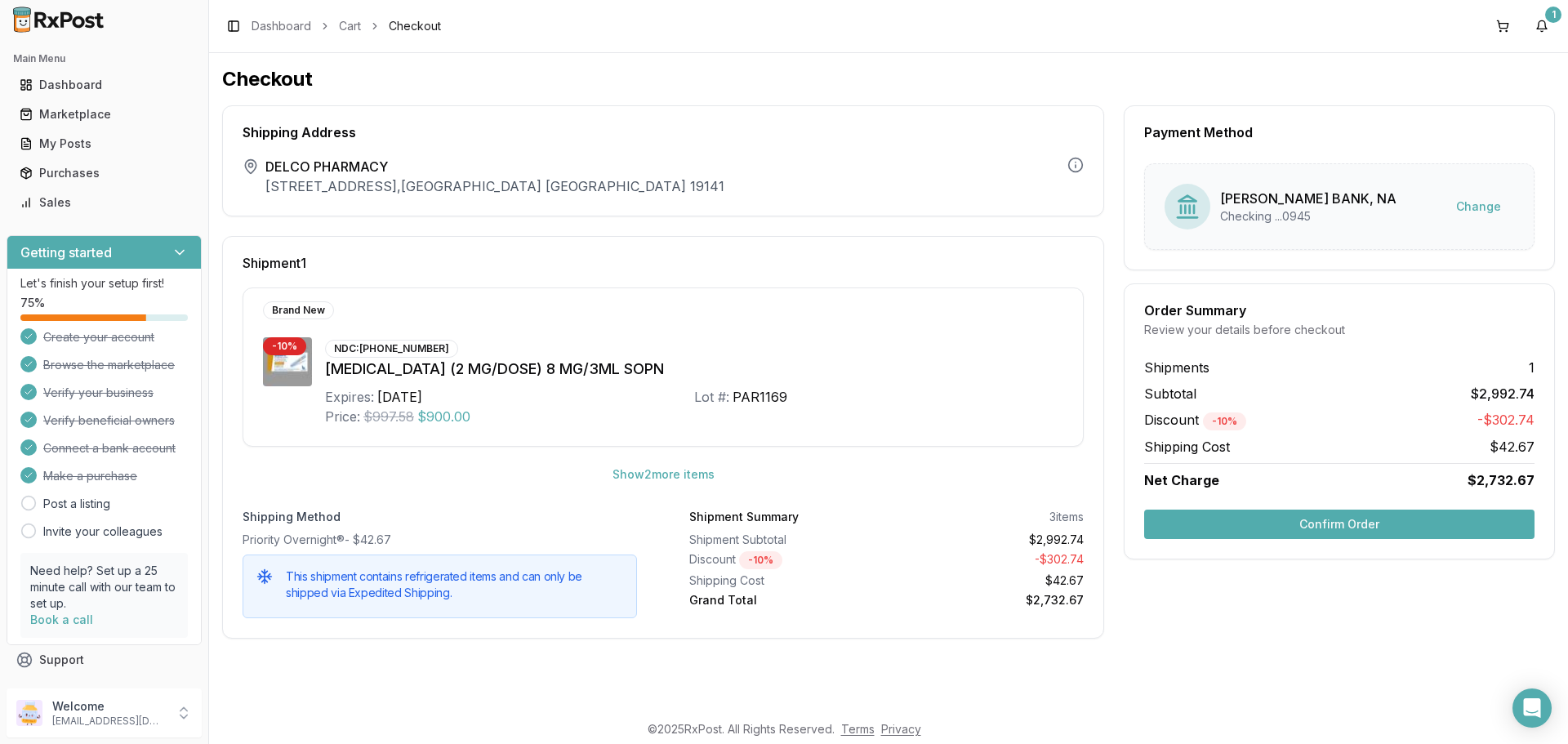
click at [1295, 530] on button "Confirm Order" at bounding box center [1339, 525] width 391 height 30
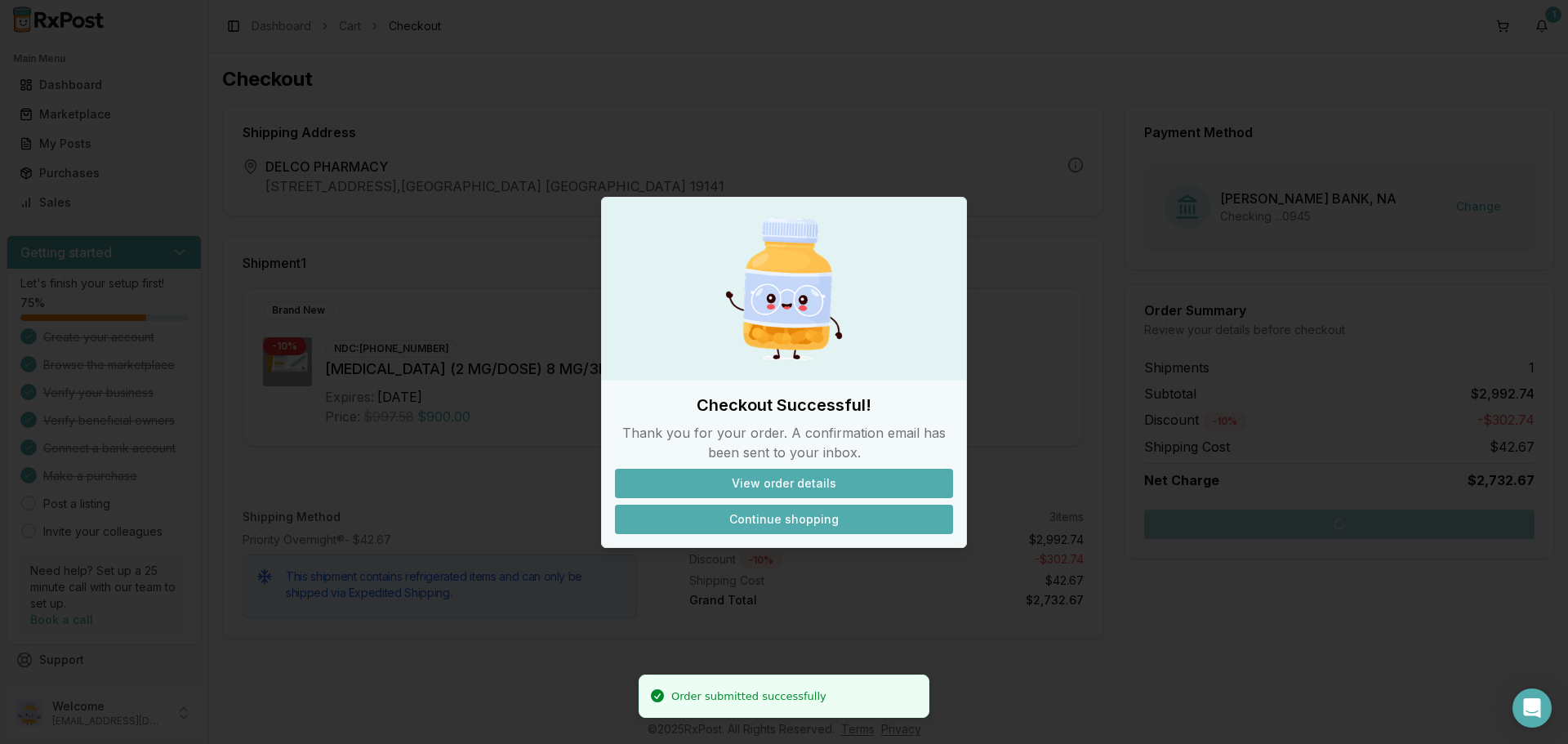
click at [784, 519] on button "Continue shopping" at bounding box center [784, 519] width 338 height 30
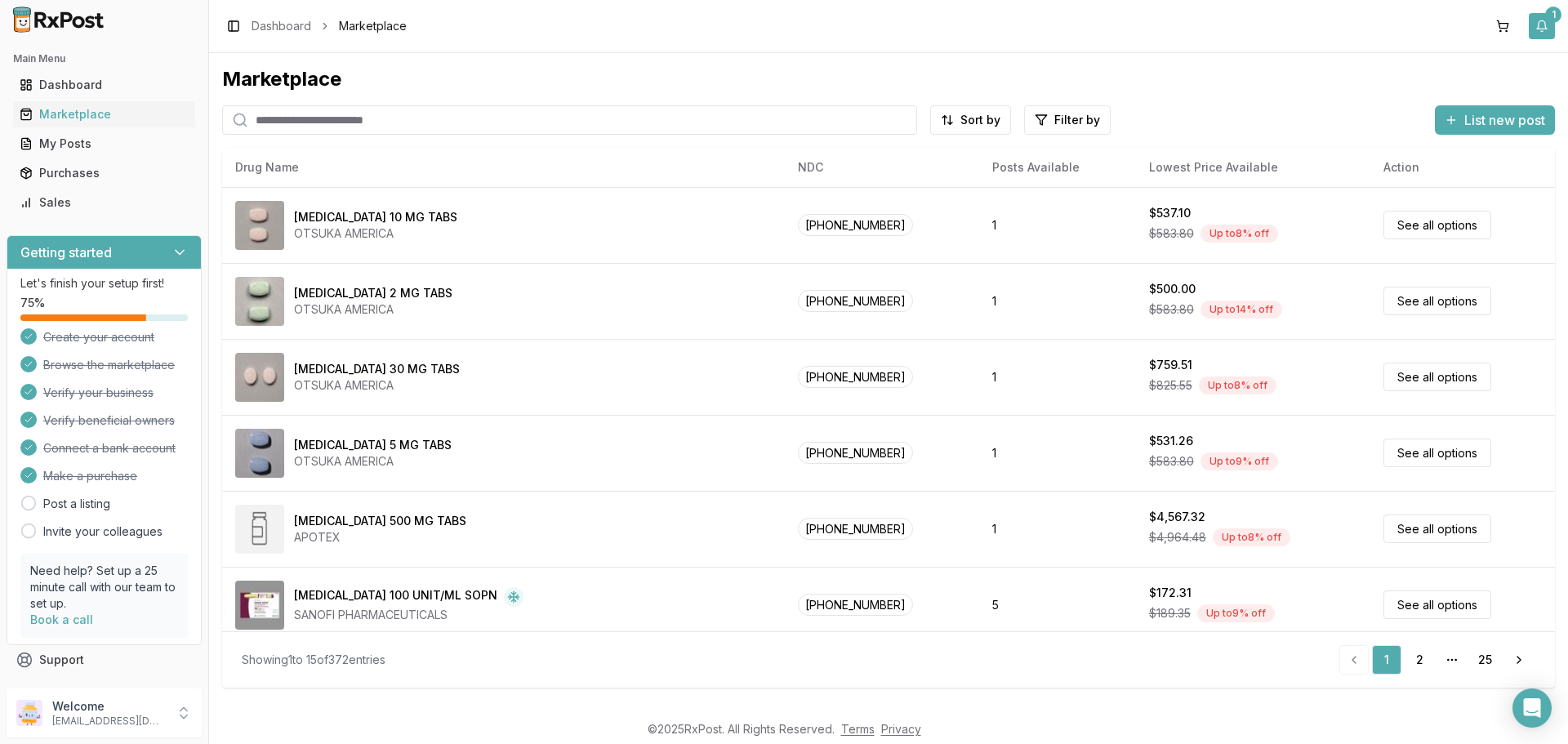
click at [1544, 27] on button "1" at bounding box center [1542, 26] width 26 height 26
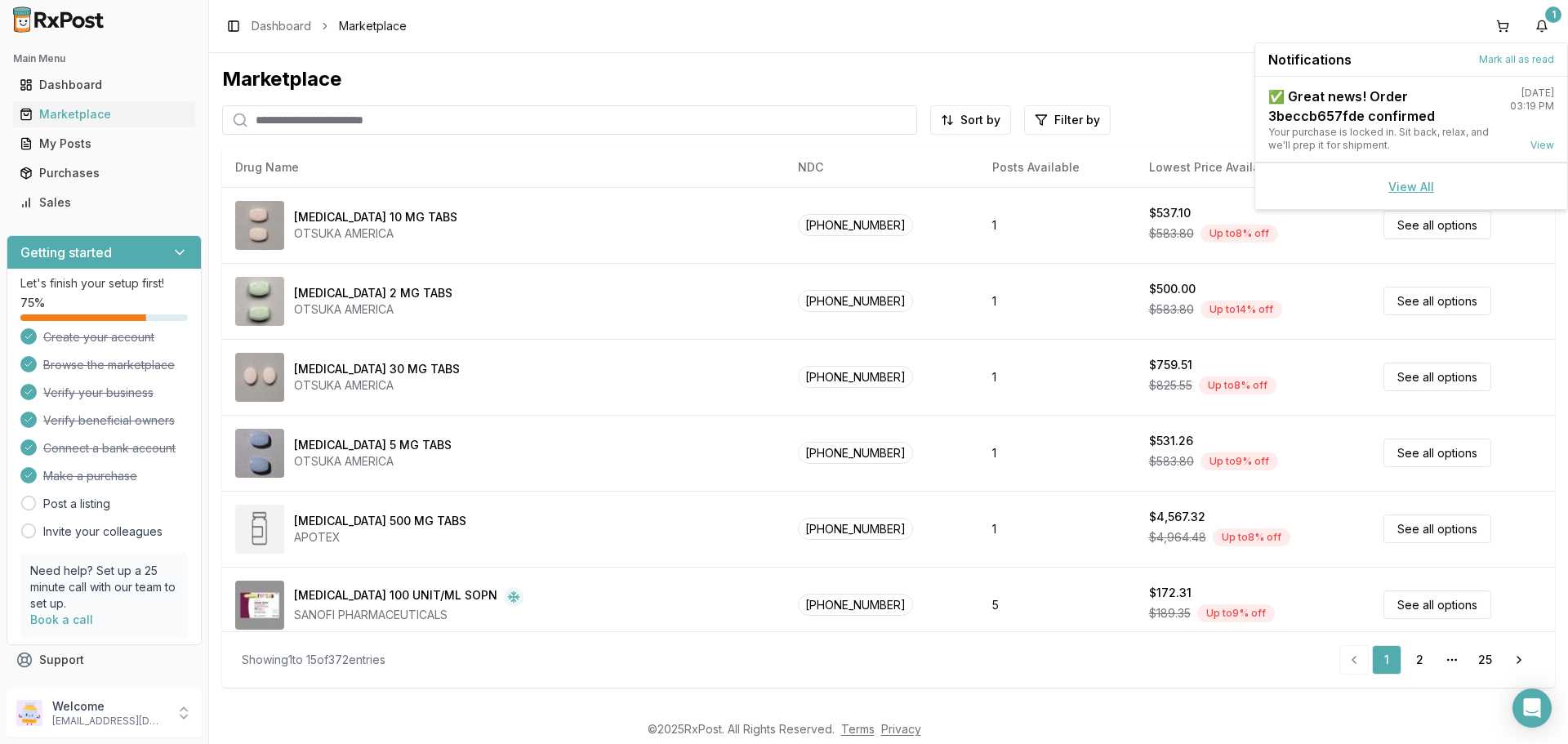
click at [1407, 186] on link "View All" at bounding box center [1412, 187] width 45 height 14
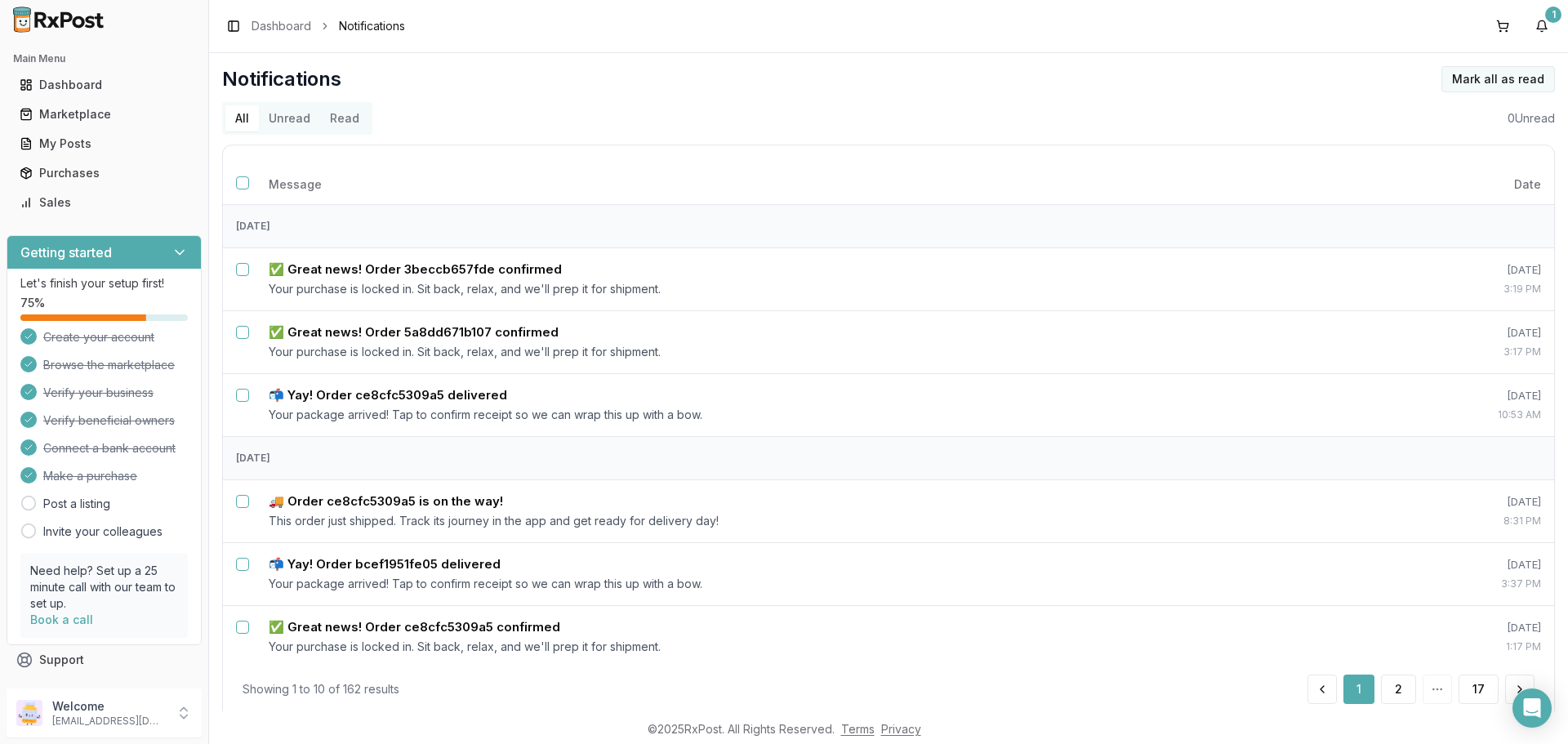
click at [1489, 81] on button "Mark all as read" at bounding box center [1498, 80] width 114 height 26
click at [243, 185] on button "Select all notifications" at bounding box center [242, 183] width 13 height 13
click at [1426, 81] on button "Mark as read" at bounding box center [1425, 80] width 96 height 26
click at [96, 92] on div "Dashboard" at bounding box center [103, 85] width 169 height 17
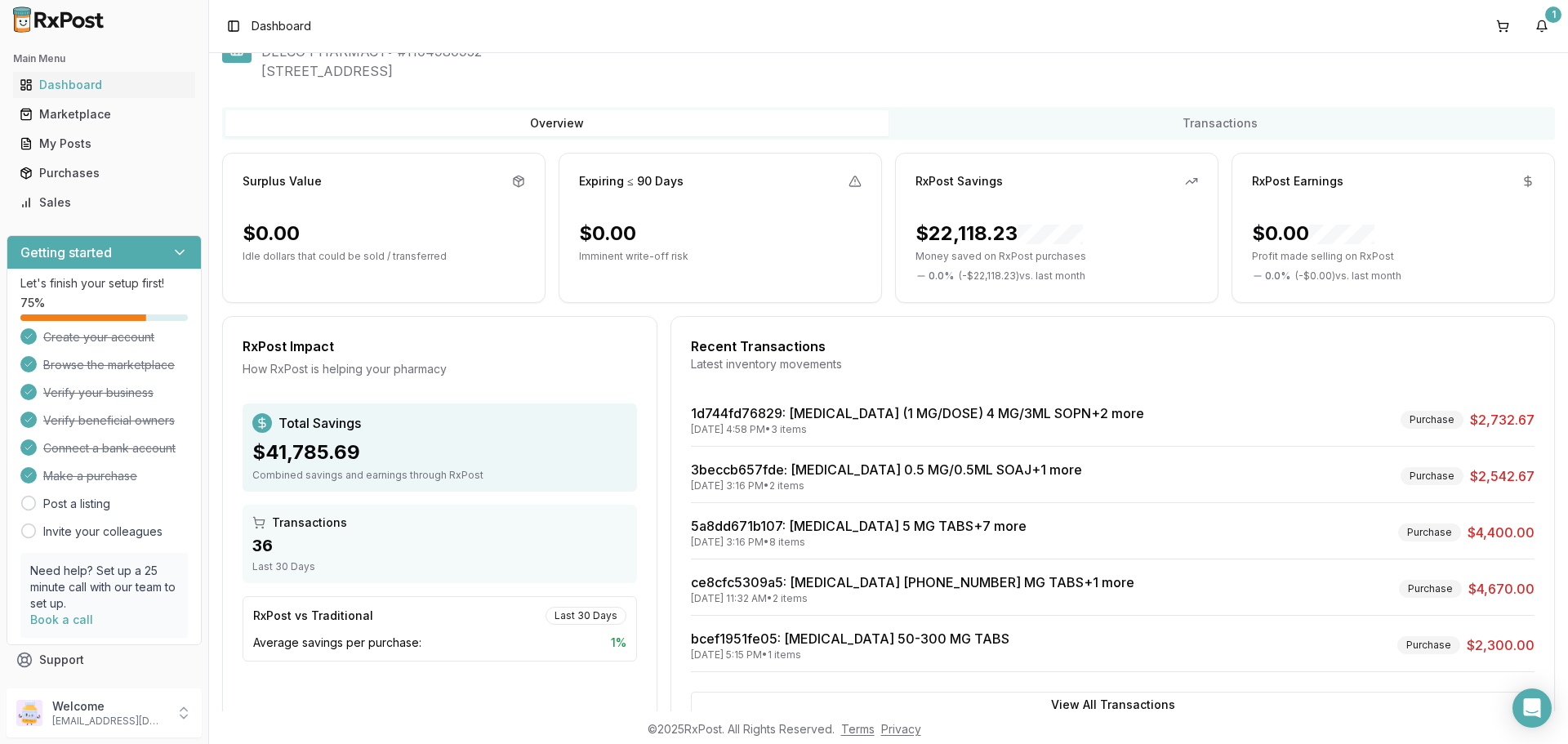
scroll to position [104, 0]
